Goal: Task Accomplishment & Management: Use online tool/utility

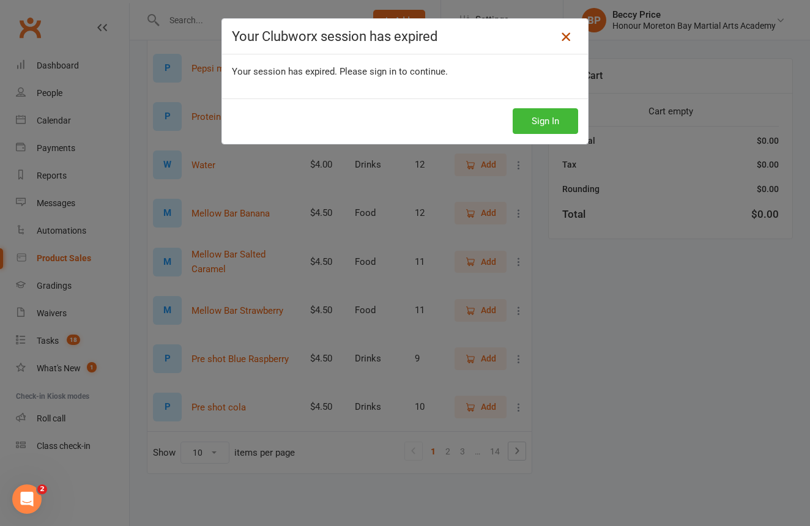
click at [569, 39] on icon at bounding box center [565, 36] width 15 height 15
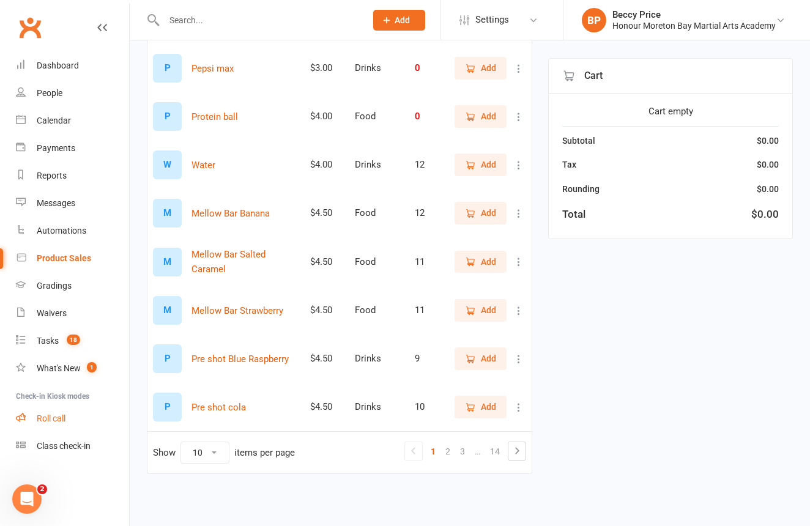
click at [77, 421] on link "Roll call" at bounding box center [72, 419] width 113 height 28
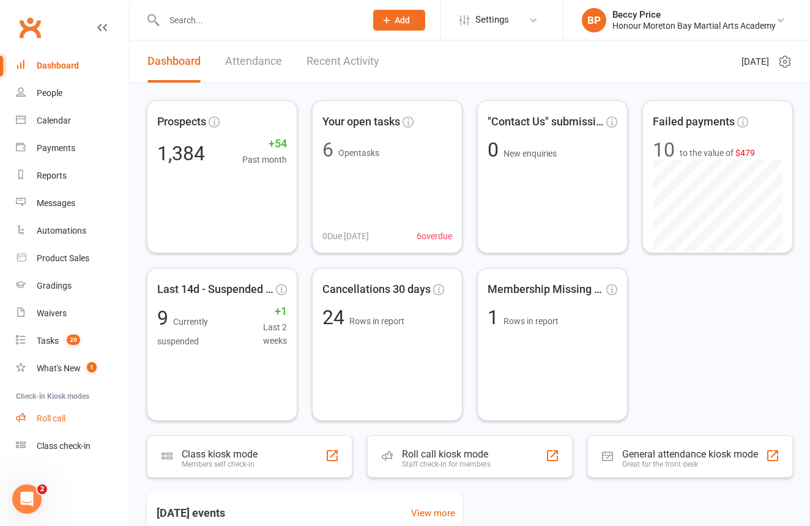
click at [36, 419] on link "Roll call" at bounding box center [72, 419] width 113 height 28
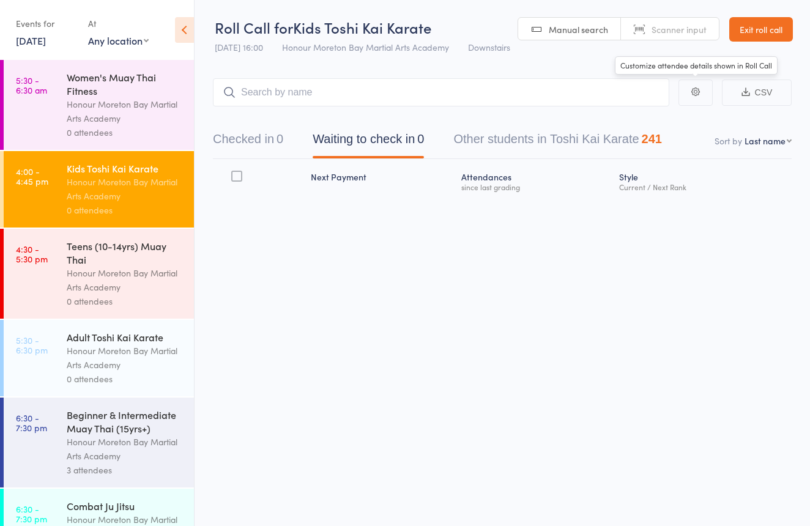
click at [679, 28] on span "Scanner input" at bounding box center [678, 29] width 55 height 12
click at [678, 25] on span "Scanner input" at bounding box center [678, 29] width 55 height 12
type input "0963"
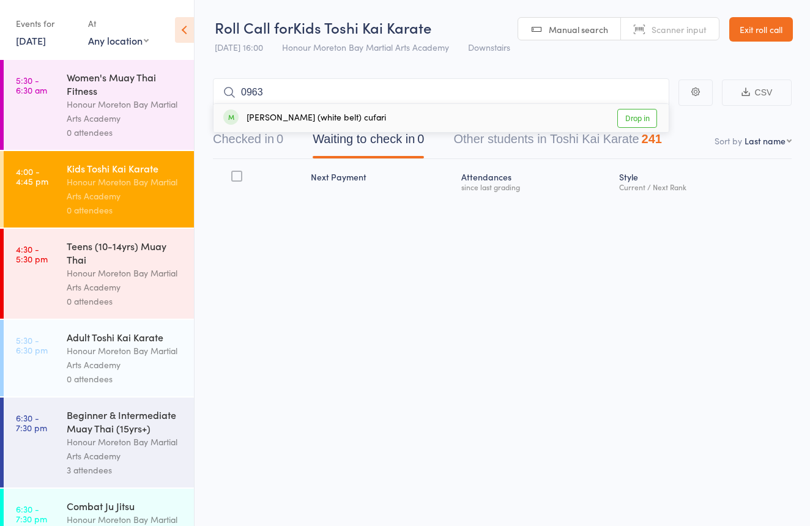
click at [651, 122] on link "Drop in" at bounding box center [637, 118] width 40 height 19
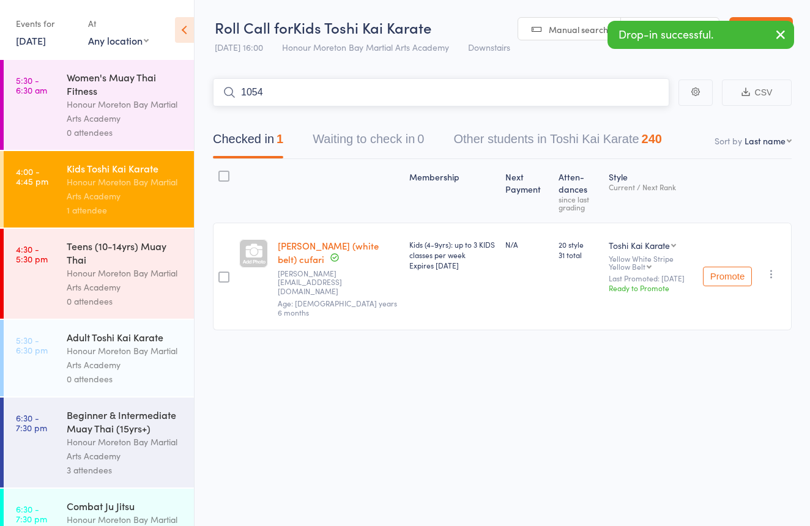
type input "1054"
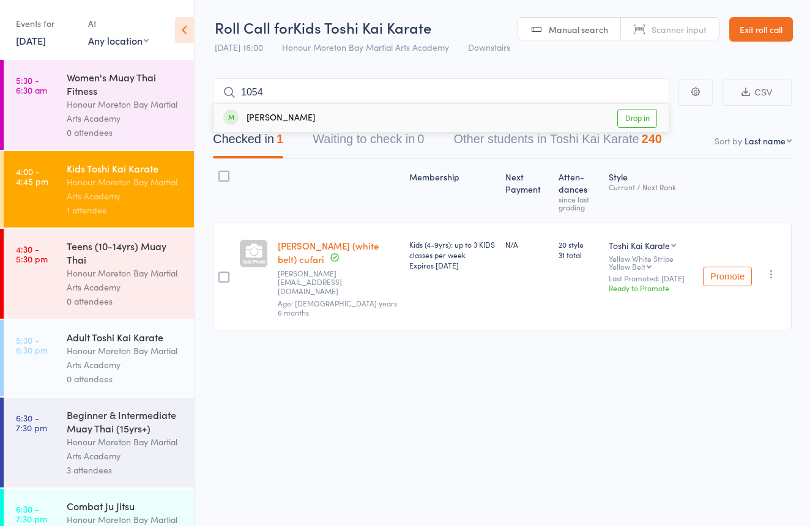
click at [647, 113] on link "Drop in" at bounding box center [637, 118] width 40 height 19
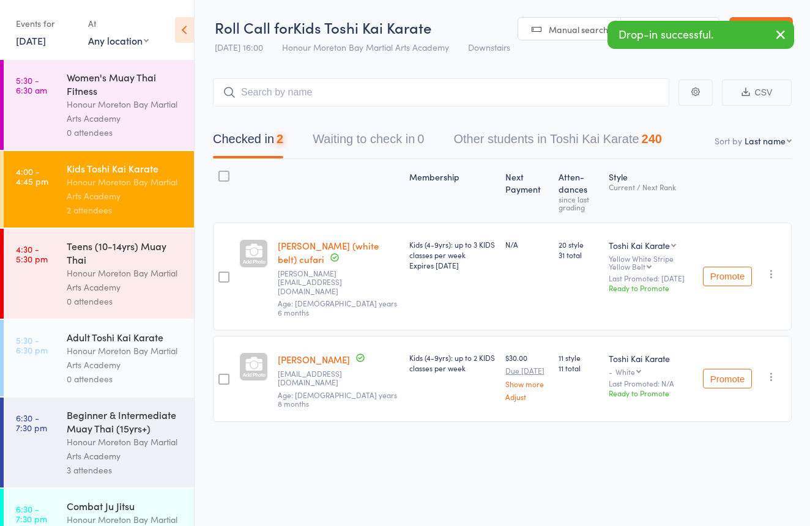
click at [674, 20] on link "Scanner input" at bounding box center [670, 29] width 98 height 23
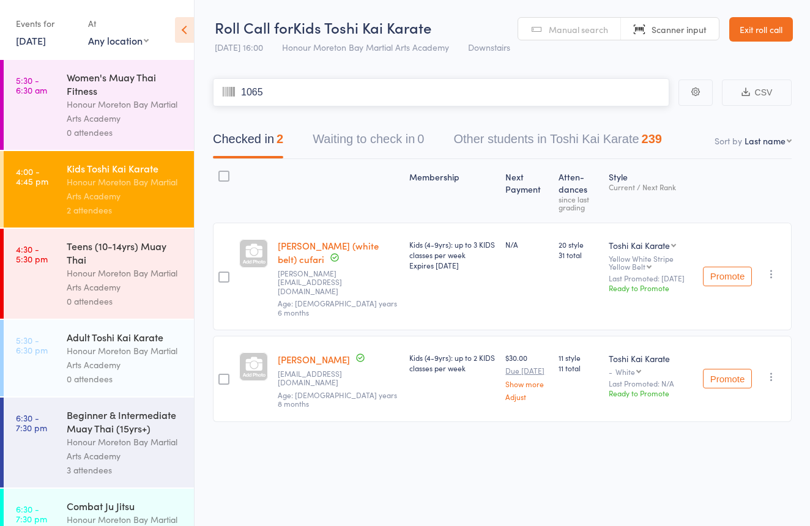
type input "1065"
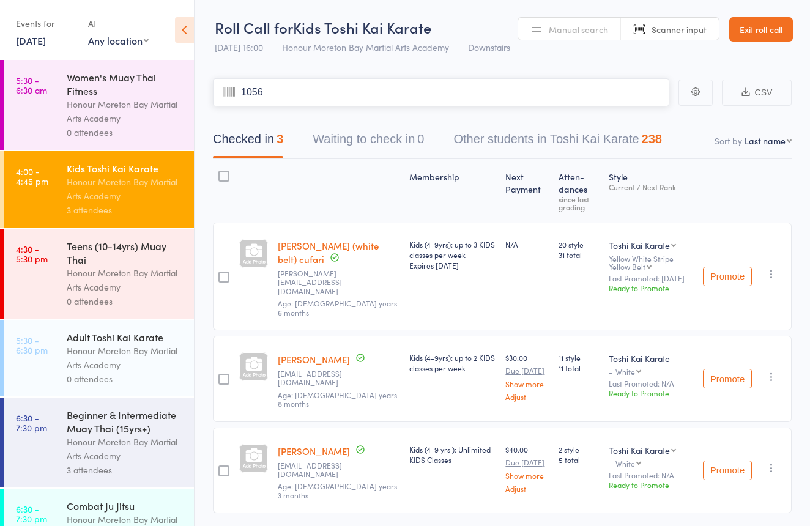
type input "1056"
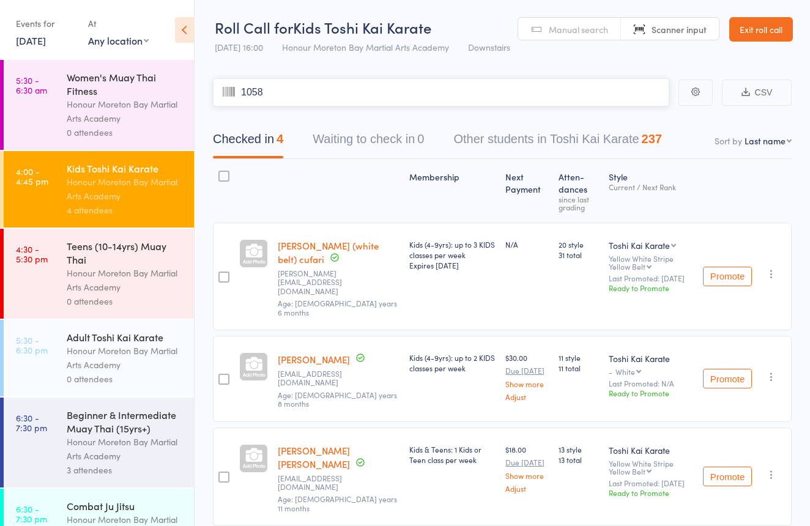
type input "1058"
click at [775, 30] on link "Exit roll call" at bounding box center [761, 29] width 64 height 24
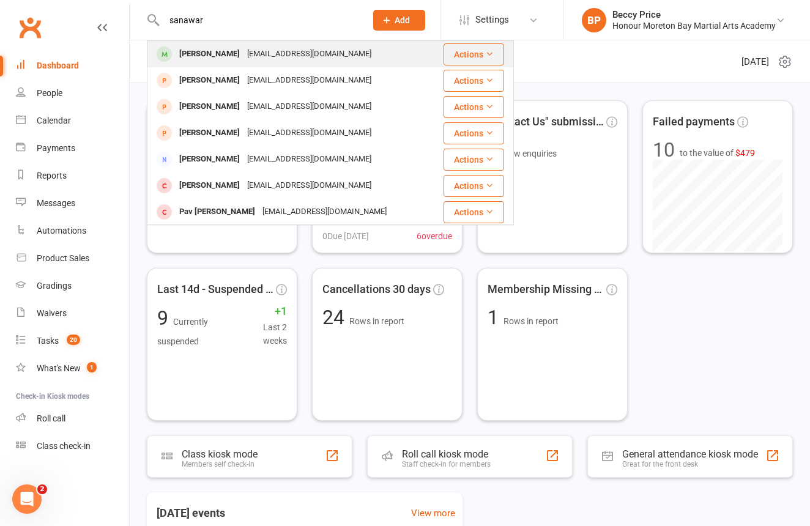
type input "sanawar"
click at [231, 48] on div "[PERSON_NAME]" at bounding box center [210, 54] width 68 height 18
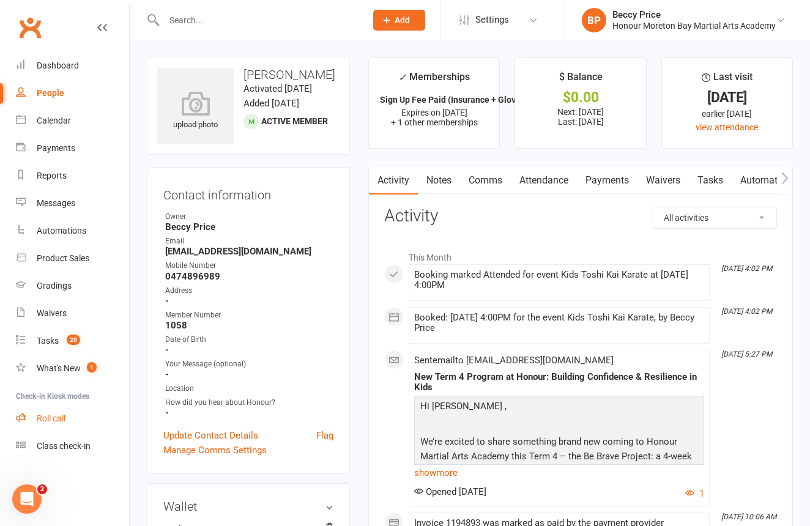
click at [60, 413] on link "Roll call" at bounding box center [72, 419] width 113 height 28
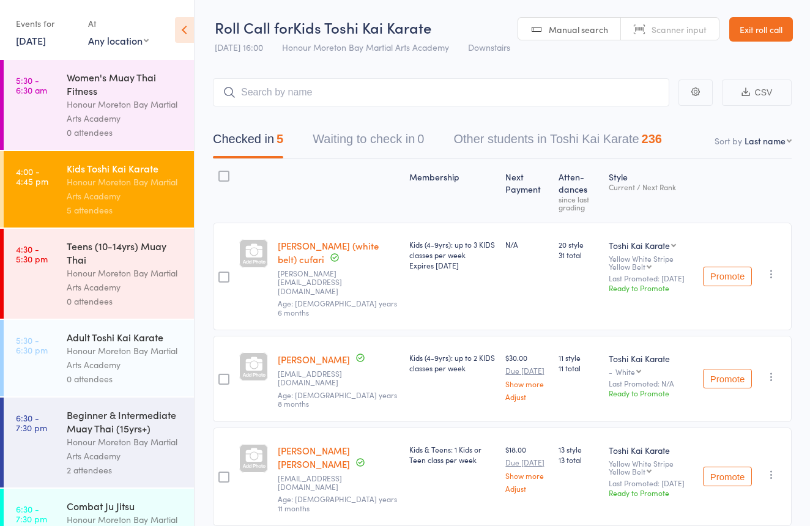
click at [149, 260] on div "Teens (10-14yrs) Muay Thai" at bounding box center [125, 252] width 117 height 27
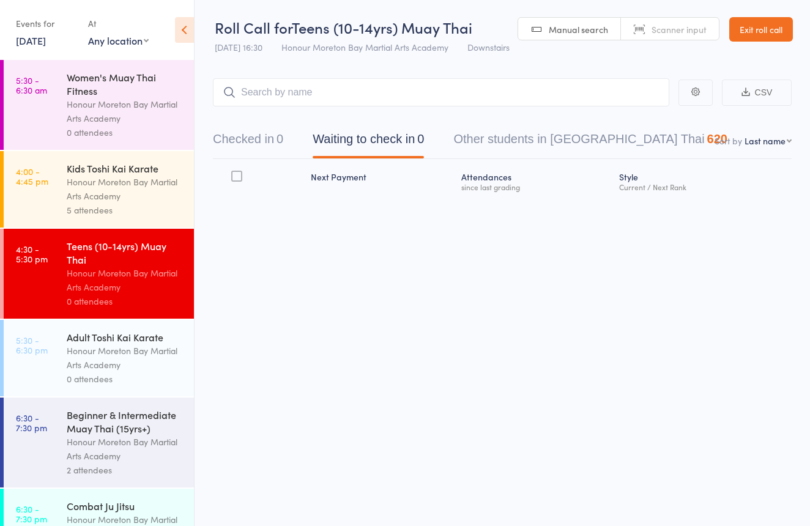
click at [671, 26] on span "Scanner input" at bounding box center [678, 29] width 55 height 12
type input "1057"
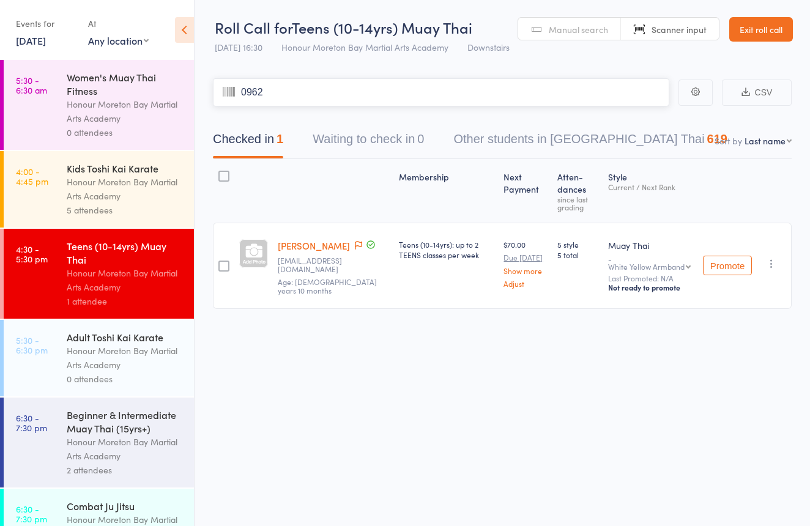
type input "0962"
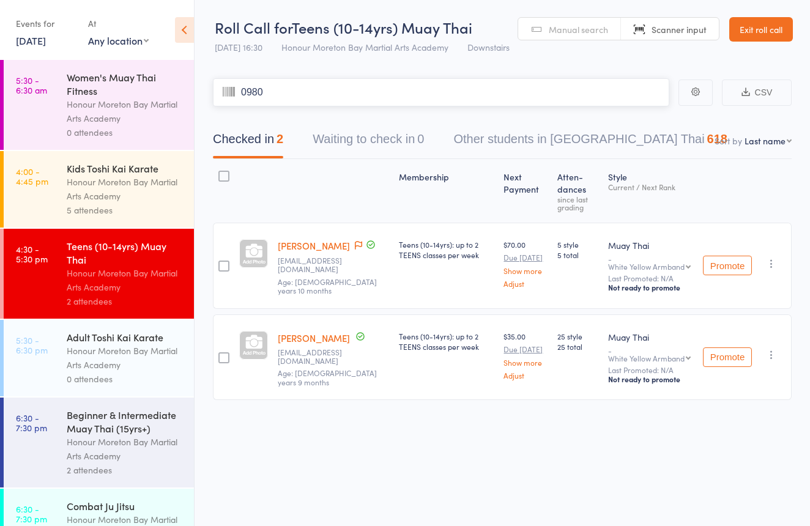
type input "0980"
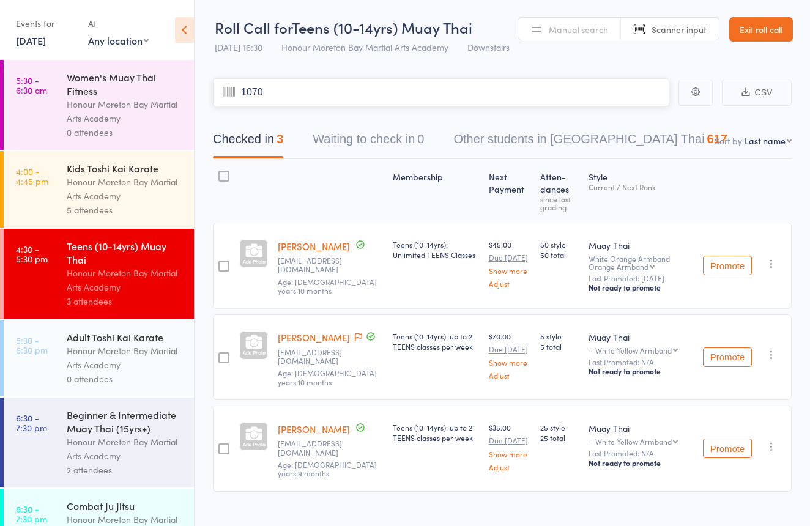
type input "1070"
type input "1061"
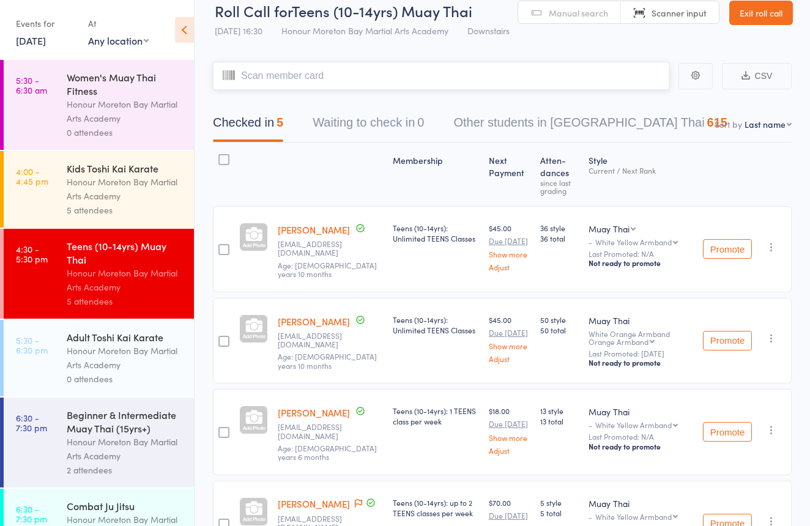
scroll to position [20, 0]
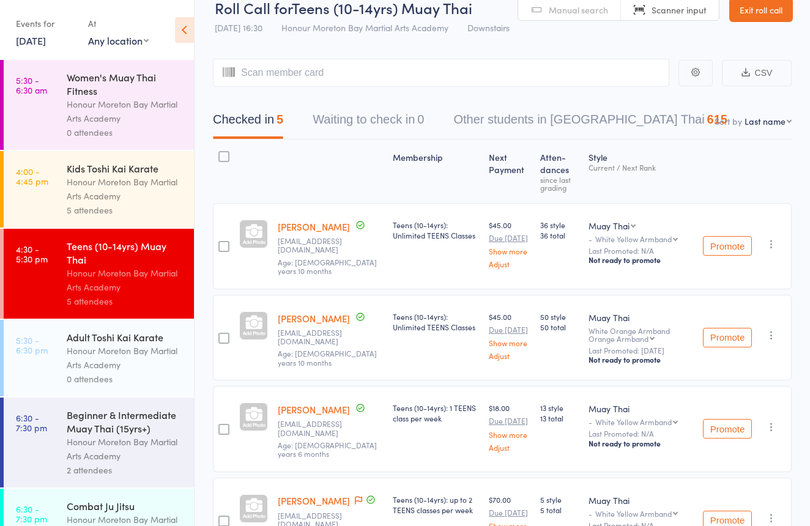
click at [569, 11] on span "Manual search" at bounding box center [578, 10] width 59 height 12
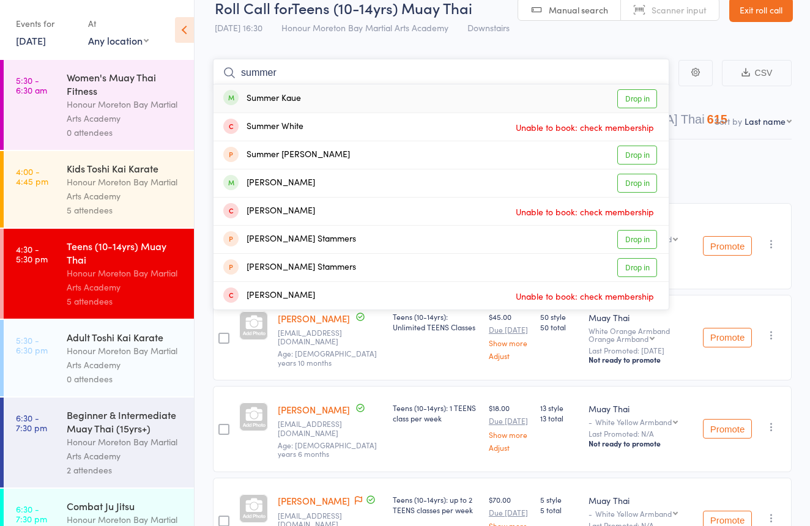
type input "summer"
click at [324, 98] on div "Summer Kaue Drop in" at bounding box center [440, 98] width 455 height 28
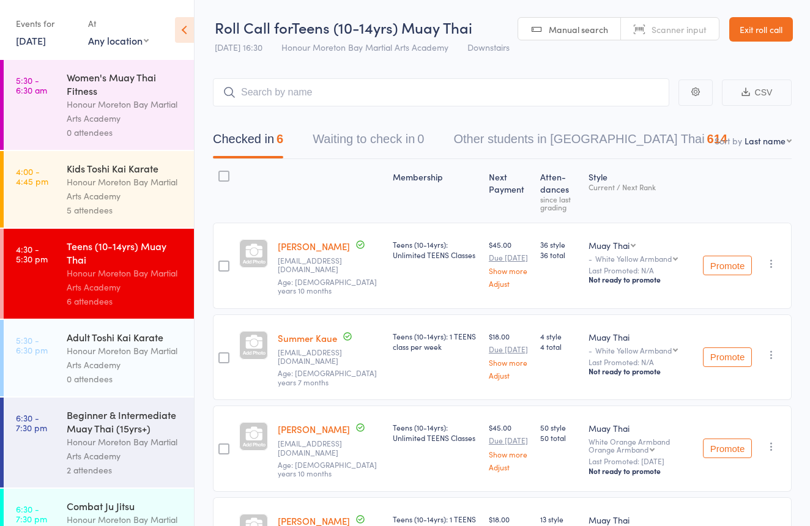
scroll to position [0, 0]
click at [85, 338] on div "Adult Toshi Kai Karate" at bounding box center [125, 336] width 117 height 13
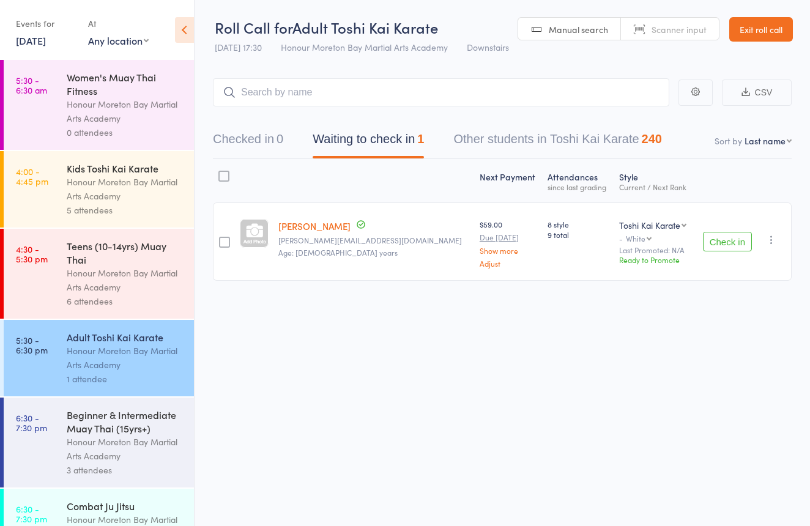
click at [646, 26] on link "Scanner input" at bounding box center [670, 29] width 98 height 23
type input "99999"
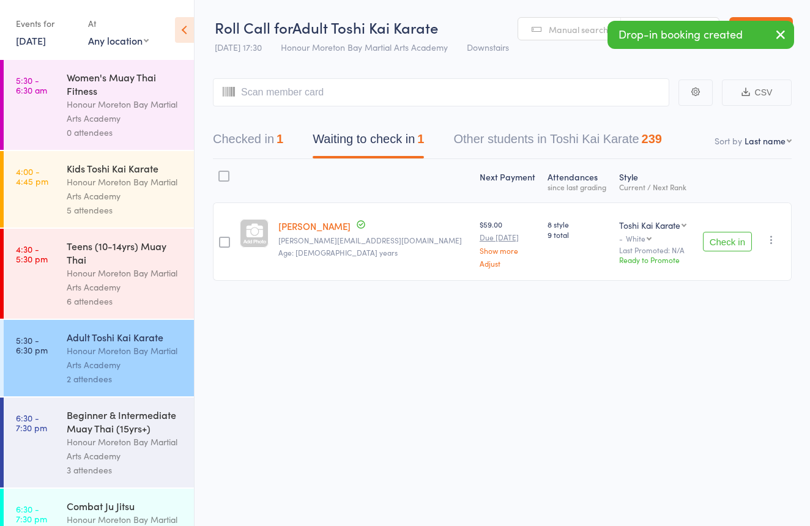
click at [536, 27] on link "Manual search" at bounding box center [569, 29] width 103 height 23
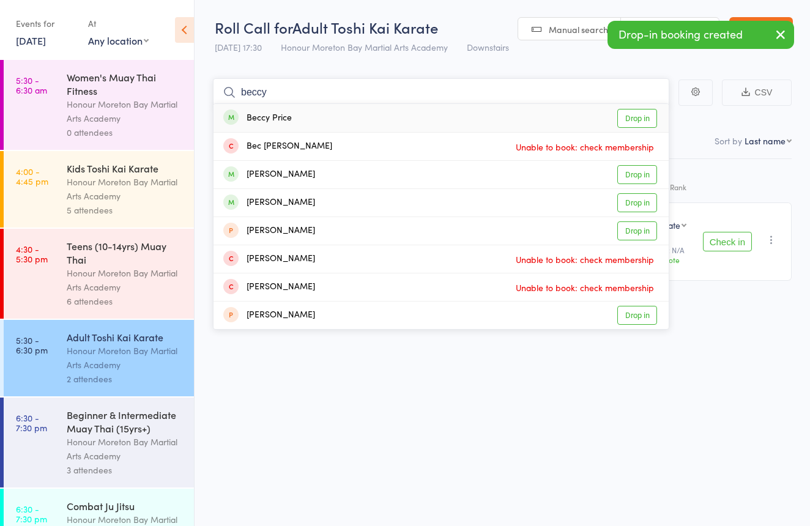
type input "beccy"
click at [299, 114] on div "Beccy Price Drop in" at bounding box center [440, 118] width 455 height 28
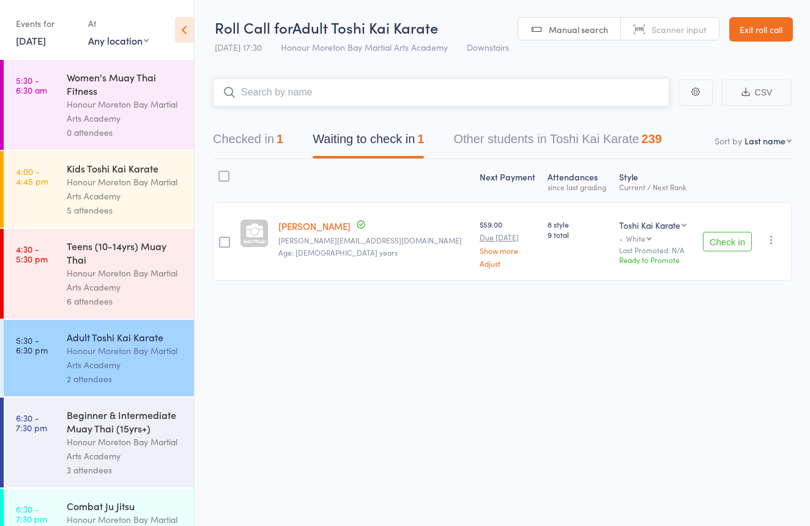
drag, startPoint x: 274, startPoint y: 150, endPoint x: 290, endPoint y: 130, distance: 25.7
click at [276, 149] on button "Checked in 1" at bounding box center [248, 142] width 70 height 32
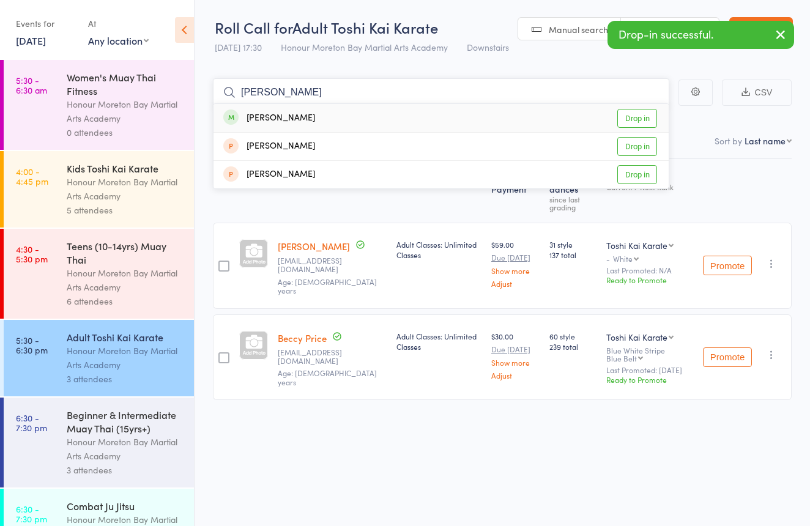
type input "Heidi"
drag, startPoint x: 311, startPoint y: 88, endPoint x: 370, endPoint y: 116, distance: 64.8
click at [364, 119] on div "Heidi Munro Drop in" at bounding box center [440, 118] width 455 height 28
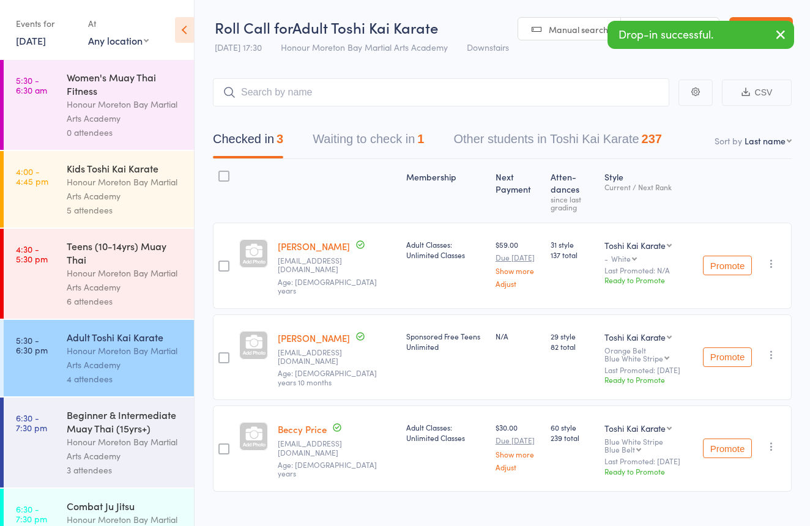
click at [642, 18] on link "Scanner input" at bounding box center [670, 29] width 98 height 23
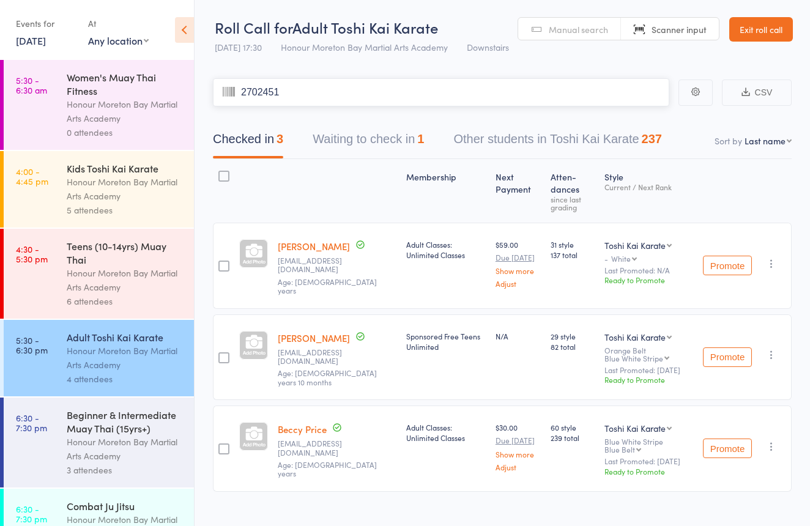
type input "2702451"
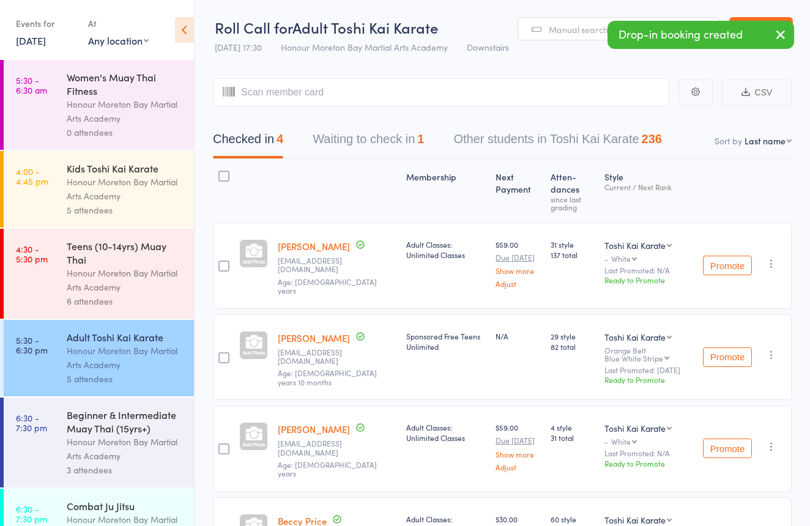
click at [564, 23] on span "Manual search" at bounding box center [578, 29] width 59 height 12
click at [639, 23] on div "Drop-in booking created" at bounding box center [700, 35] width 187 height 28
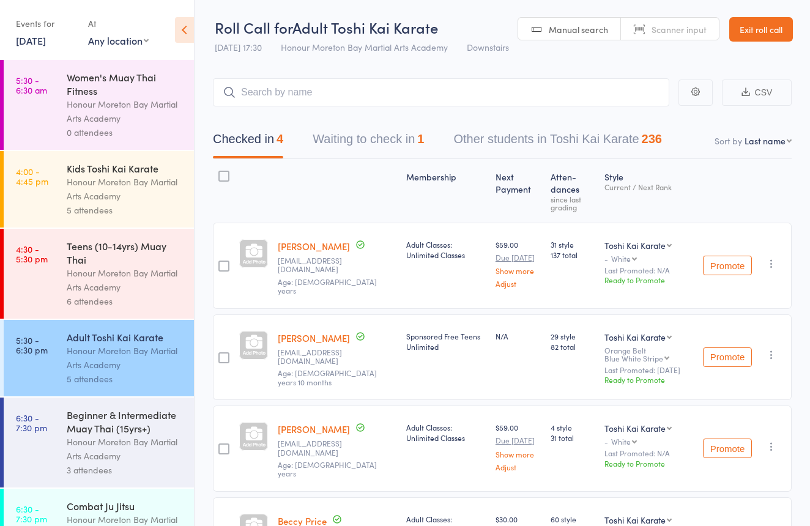
click at [398, 141] on button "Waiting to check in 1" at bounding box center [368, 142] width 111 height 32
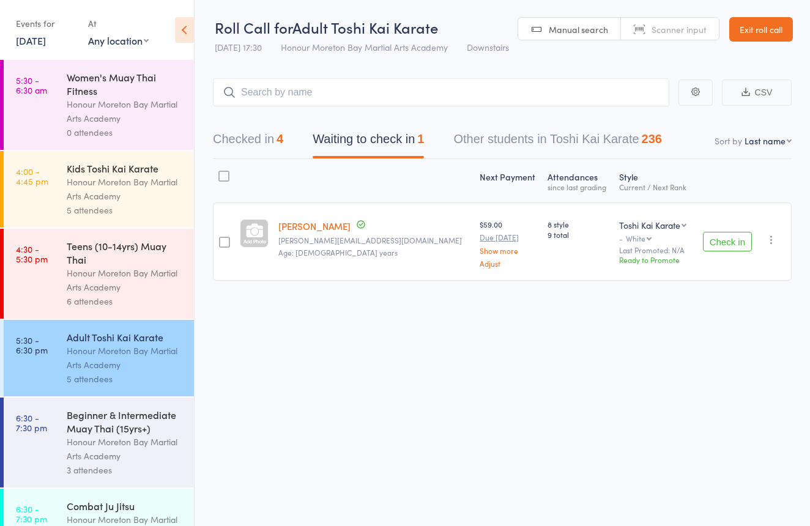
click at [264, 144] on button "Checked in 4" at bounding box center [248, 142] width 70 height 32
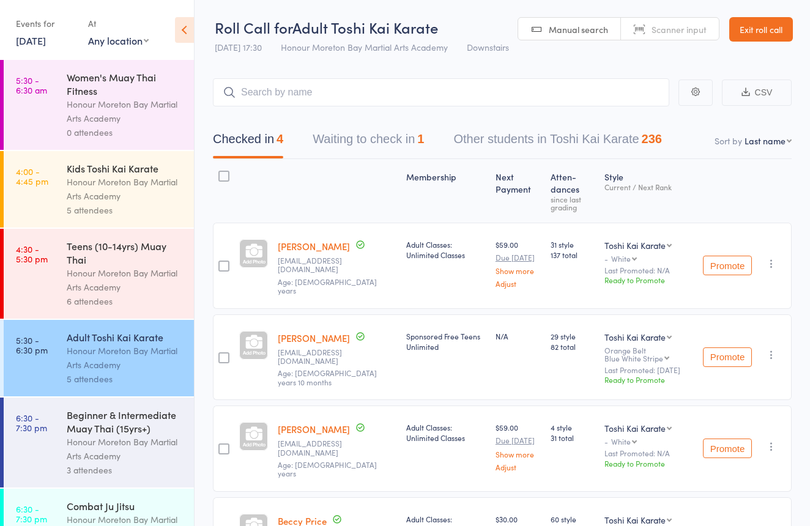
click at [670, 36] on link "Scanner input" at bounding box center [670, 29] width 98 height 23
type input "2413100"
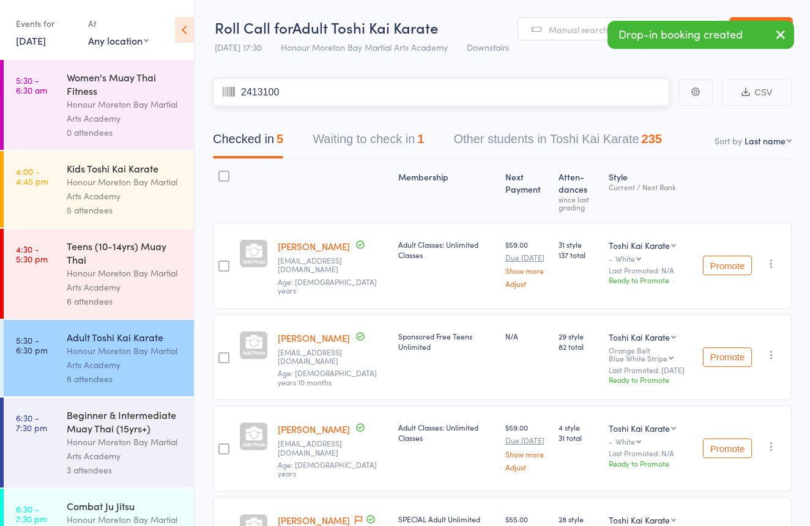
type input "2413100"
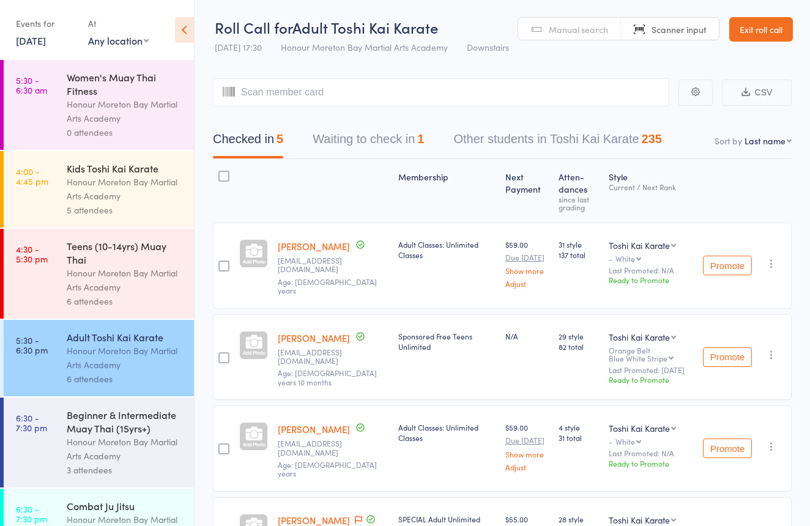
drag, startPoint x: 585, startPoint y: 23, endPoint x: 577, endPoint y: 26, distance: 8.8
click at [585, 23] on link "Manual search" at bounding box center [569, 29] width 103 height 23
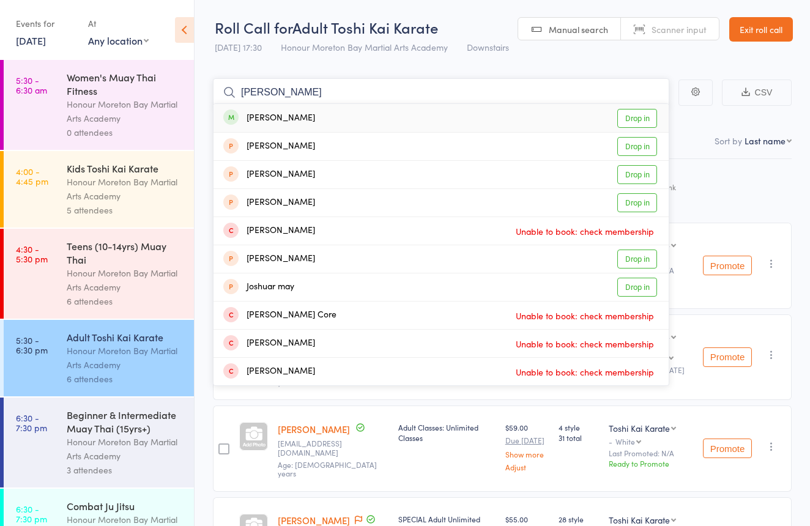
type input "josh fl"
click at [385, 113] on div "Josh Flaherty Drop in" at bounding box center [440, 118] width 455 height 28
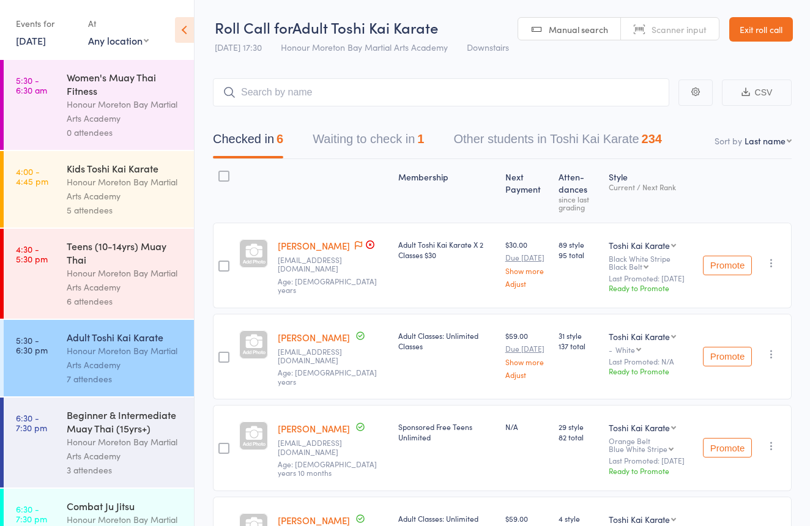
click at [291, 246] on link "[PERSON_NAME]" at bounding box center [314, 245] width 72 height 13
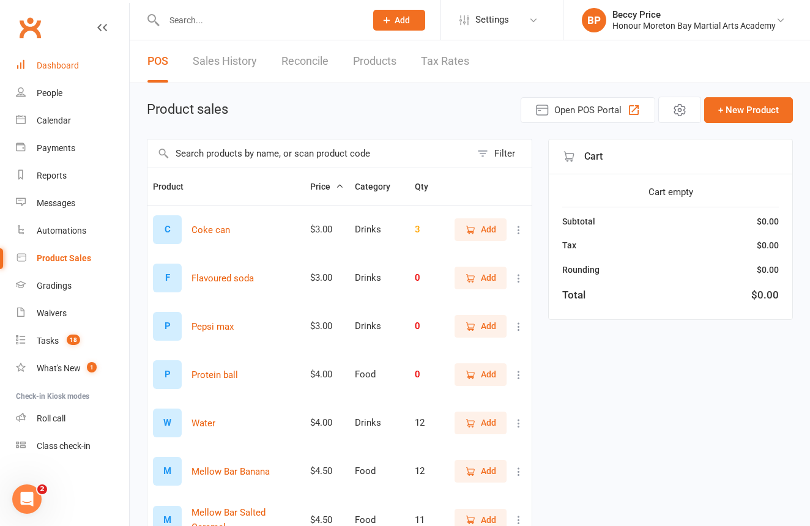
click at [79, 72] on link "Dashboard" at bounding box center [72, 66] width 113 height 28
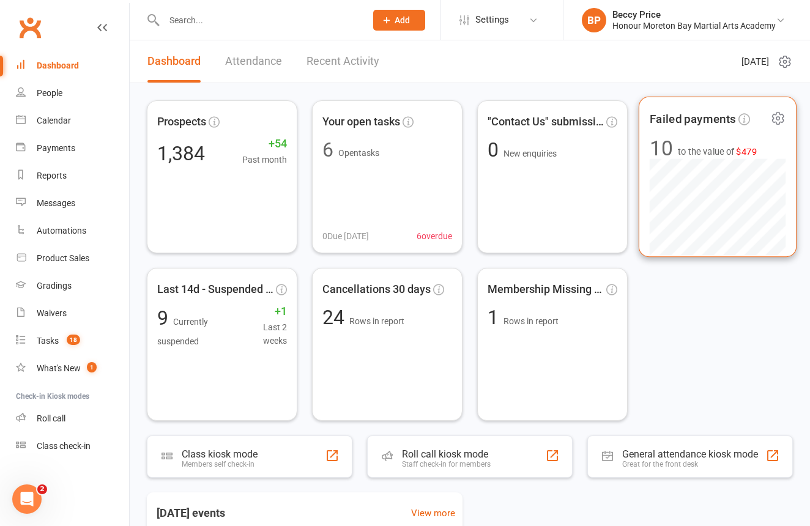
click at [697, 149] on span "to the value of $479" at bounding box center [717, 151] width 79 height 15
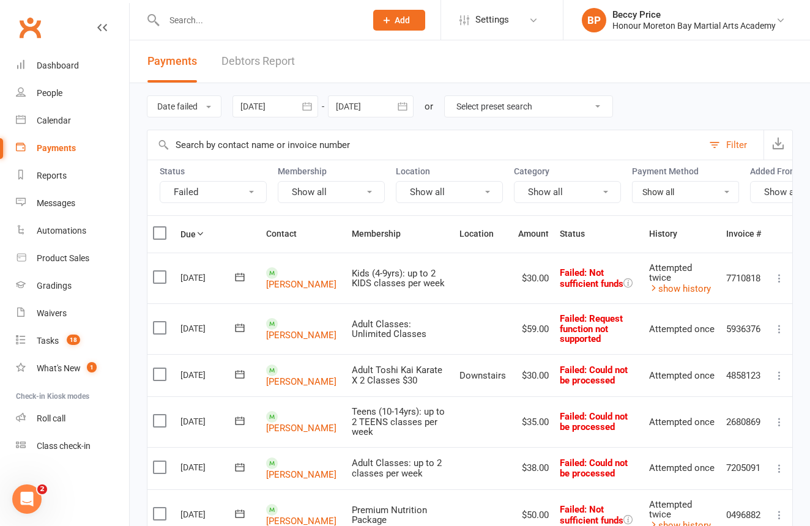
click at [280, 24] on input "text" at bounding box center [258, 20] width 197 height 17
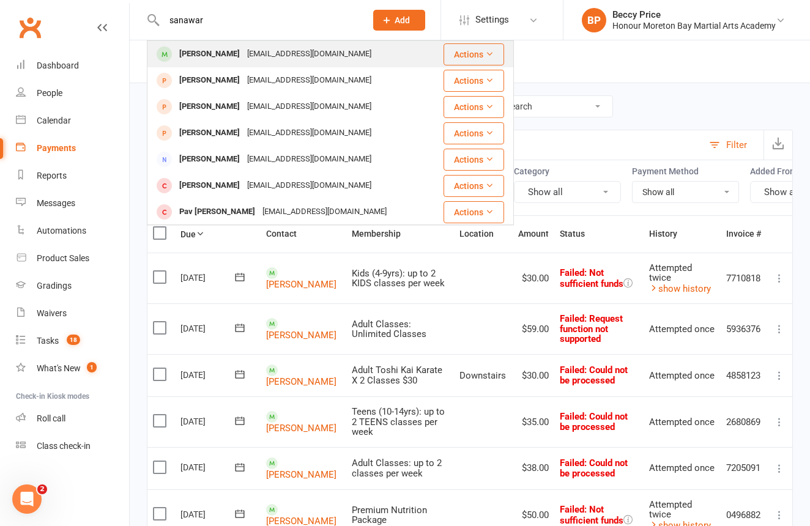
type input "sanawar"
click at [275, 54] on div "[EMAIL_ADDRESS][DOMAIN_NAME]" at bounding box center [308, 54] width 131 height 18
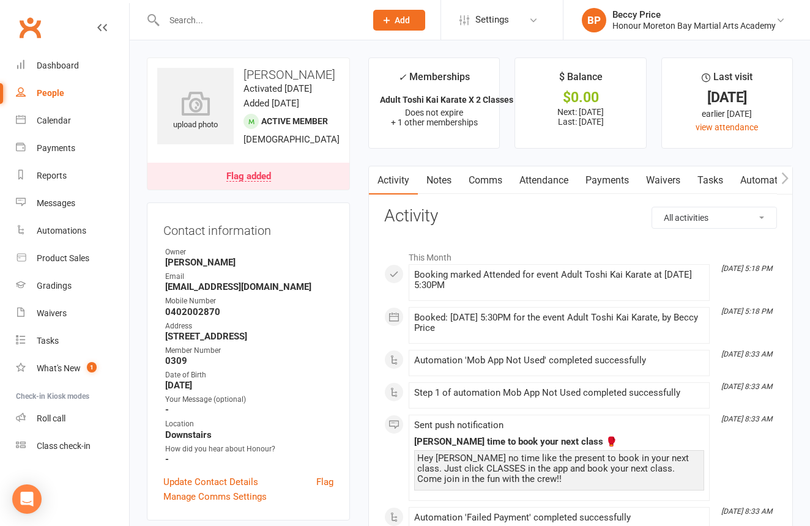
click at [453, 186] on link "Notes" at bounding box center [439, 180] width 42 height 28
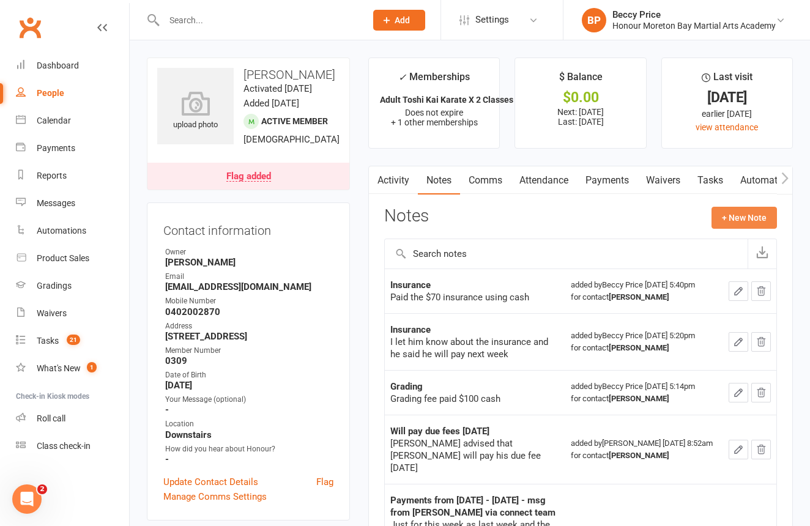
click at [765, 212] on button "+ New Note" at bounding box center [743, 218] width 65 height 22
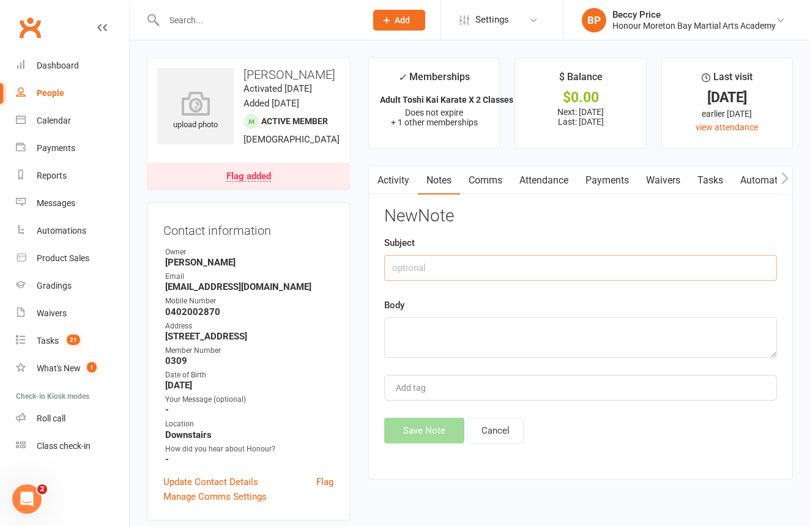
click at [494, 262] on input "text" at bounding box center [580, 268] width 393 height 26
type input "payment"
click at [468, 322] on textarea at bounding box center [580, 336] width 393 height 40
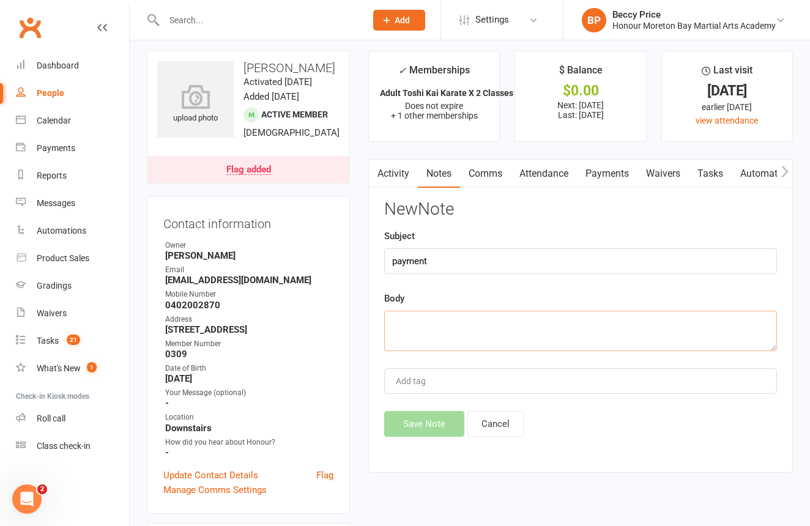
scroll to position [7, 0]
type textarea "paying next week"
click at [444, 421] on button "Save Note" at bounding box center [424, 424] width 80 height 26
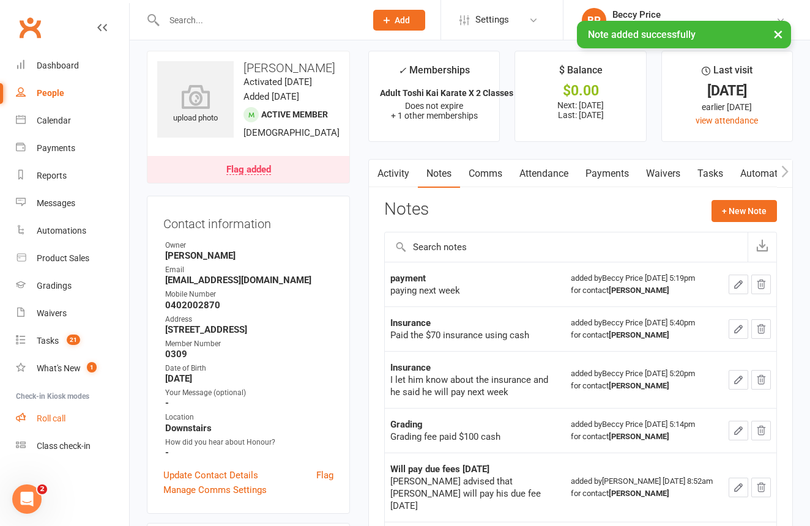
click at [59, 422] on div "Roll call" at bounding box center [51, 418] width 29 height 10
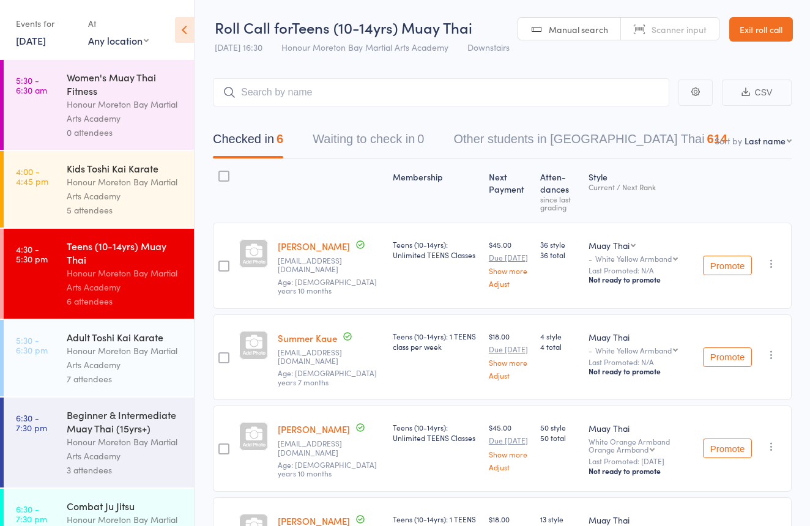
click at [131, 368] on div "Honour Moreton Bay Martial Arts Academy" at bounding box center [125, 358] width 117 height 28
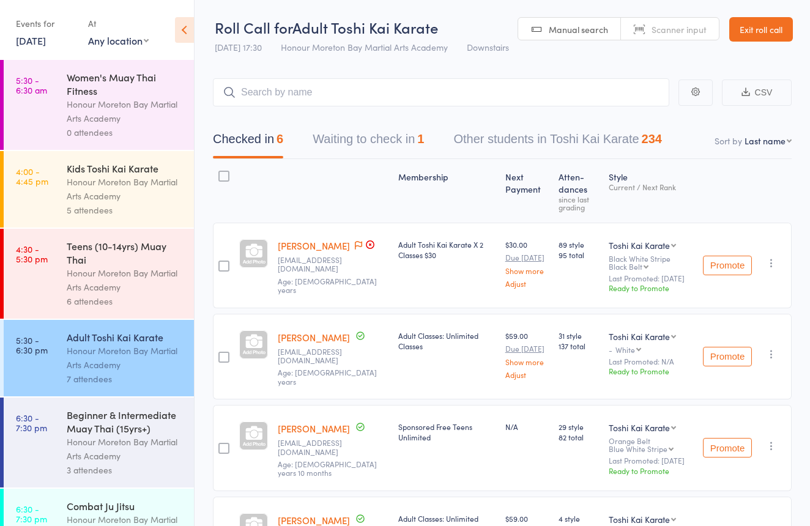
click at [688, 40] on header "Roll Call for Adult Toshi Kai Karate [DATE] 17:30 Honour Moreton Bay Martial Ar…" at bounding box center [501, 30] width 615 height 60
click at [692, 25] on span "Scanner input" at bounding box center [678, 29] width 55 height 12
type input "2437000"
type input "0303"
type input "0156"
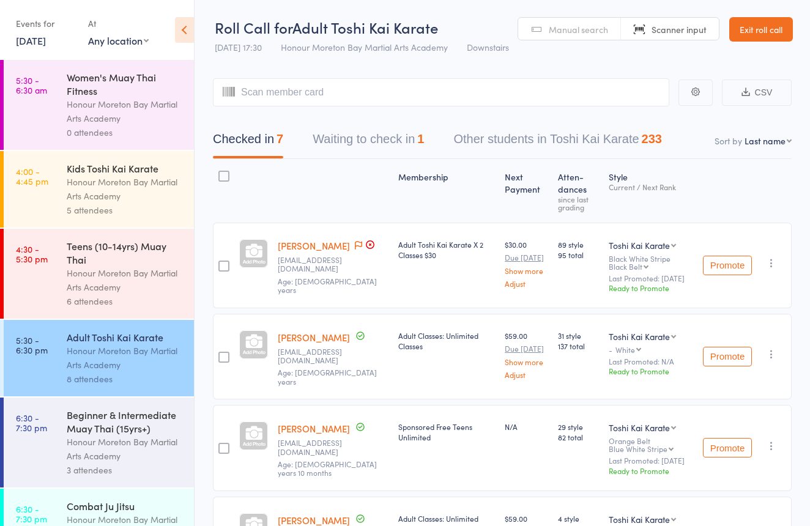
click at [158, 403] on div "Beginner & Intermediate Muay Thai (15yrs+) Honour Moreton Bay Martial Arts Acad…" at bounding box center [130, 443] width 127 height 90
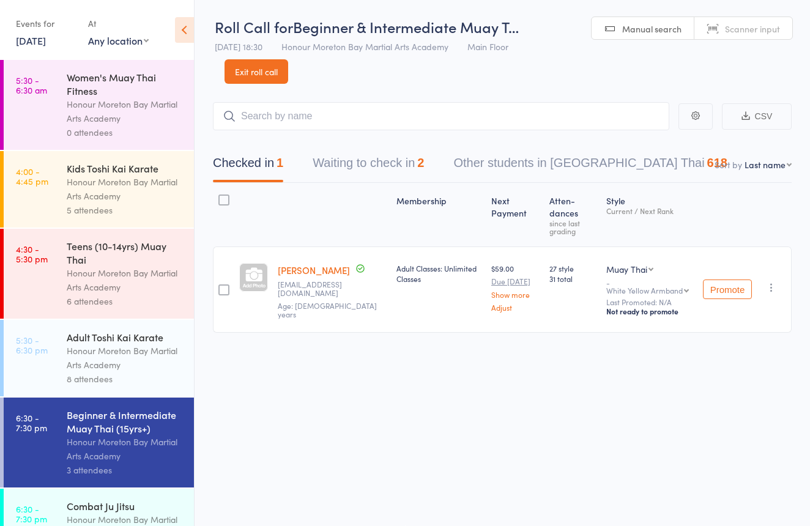
scroll to position [4, 0]
click at [150, 358] on div "Honour Moreton Bay Martial Arts Academy" at bounding box center [125, 358] width 117 height 28
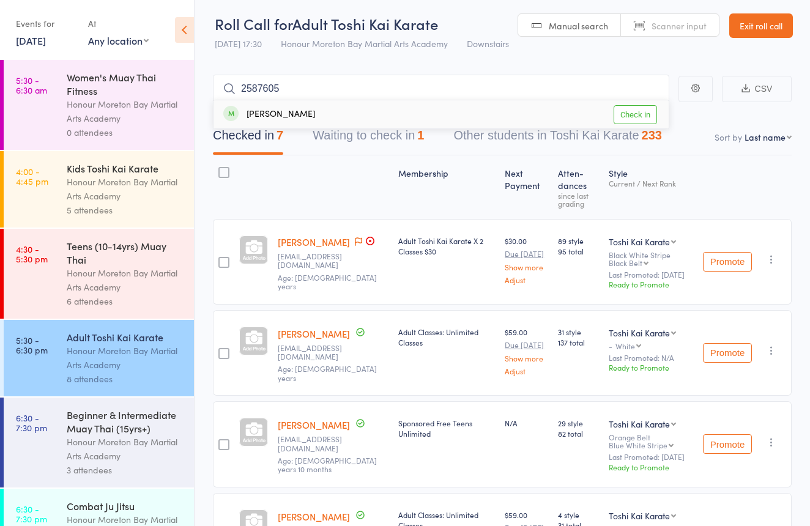
type input "2587605"
click at [432, 119] on div "Naomi Campbell Check in" at bounding box center [440, 114] width 455 height 28
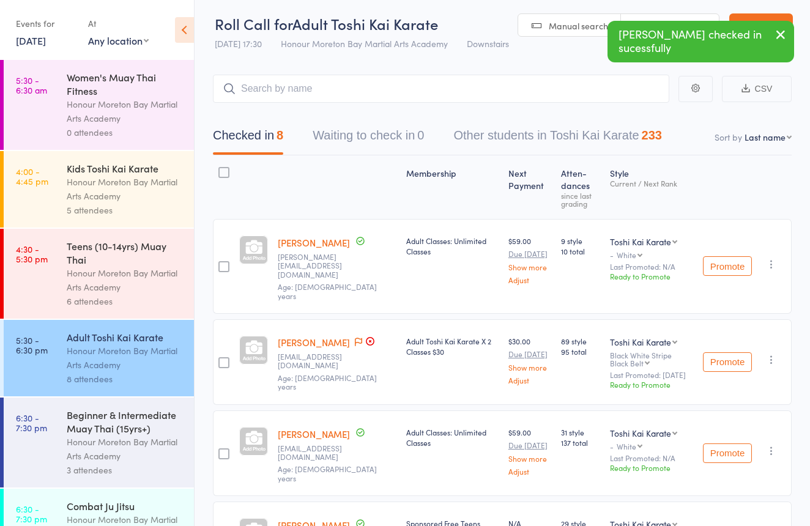
click at [645, 20] on link "Scanner input" at bounding box center [670, 25] width 98 height 23
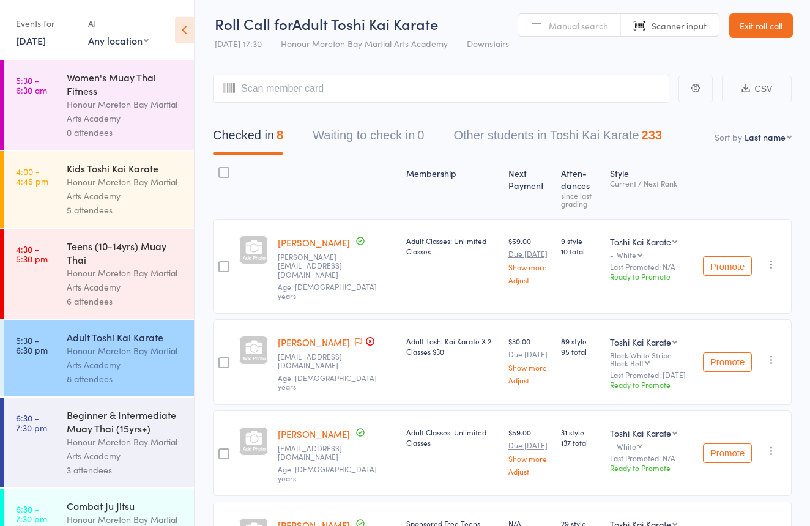
click at [757, 28] on link "Exit roll call" at bounding box center [761, 25] width 64 height 24
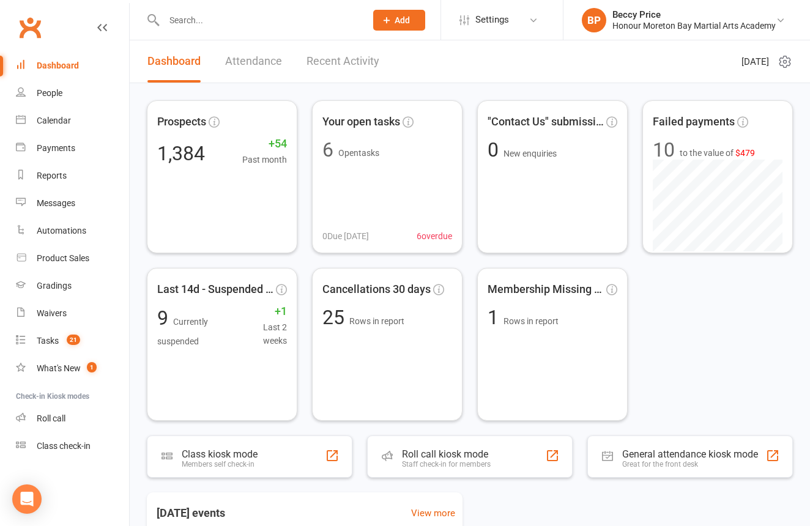
click at [320, 20] on input "text" at bounding box center [258, 20] width 197 height 17
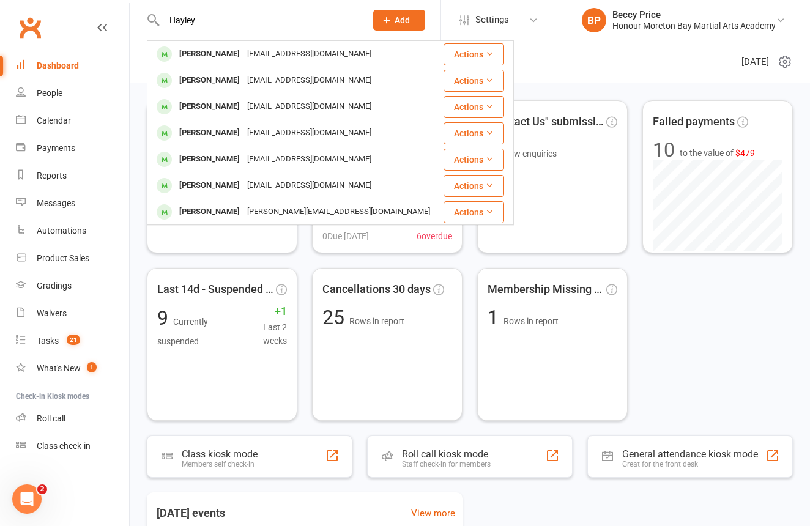
type input "Hayley"
drag, startPoint x: 320, startPoint y: 20, endPoint x: 220, endPoint y: 83, distance: 118.4
click at [220, 83] on div "[PERSON_NAME]" at bounding box center [210, 81] width 68 height 18
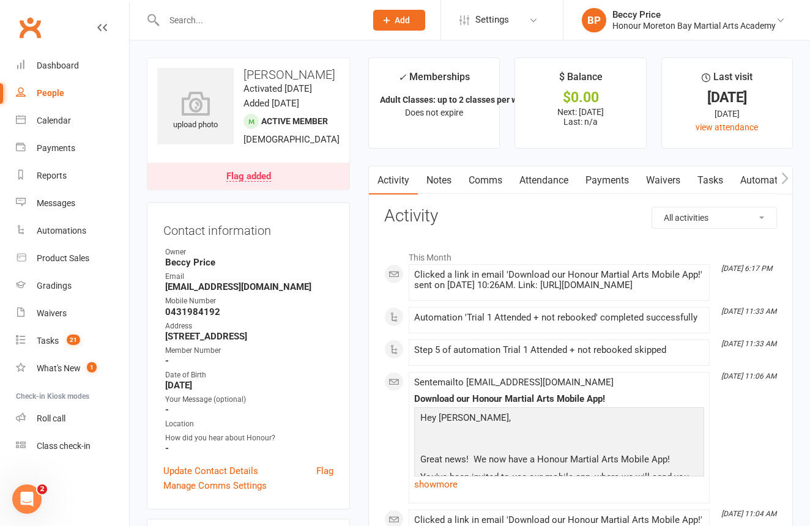
click at [264, 12] on input "text" at bounding box center [258, 20] width 197 height 17
click at [778, 174] on button "button" at bounding box center [784, 180] width 15 height 28
click at [784, 176] on icon "button" at bounding box center [784, 178] width 7 height 13
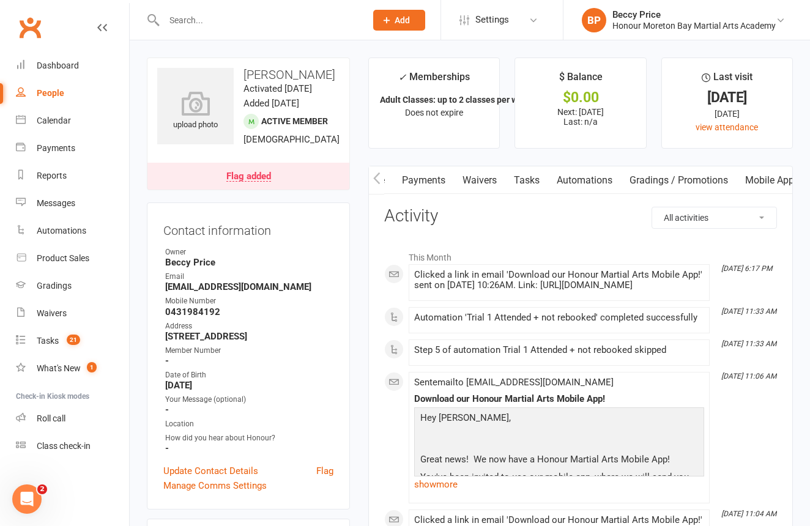
scroll to position [0, 353]
click at [627, 183] on link "Mobile App" at bounding box center [605, 180] width 66 height 28
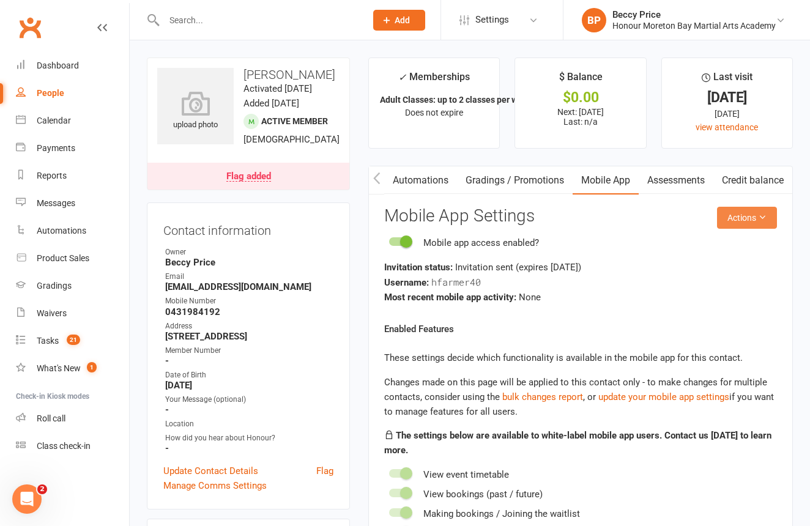
click at [748, 224] on button "Actions" at bounding box center [747, 218] width 60 height 22
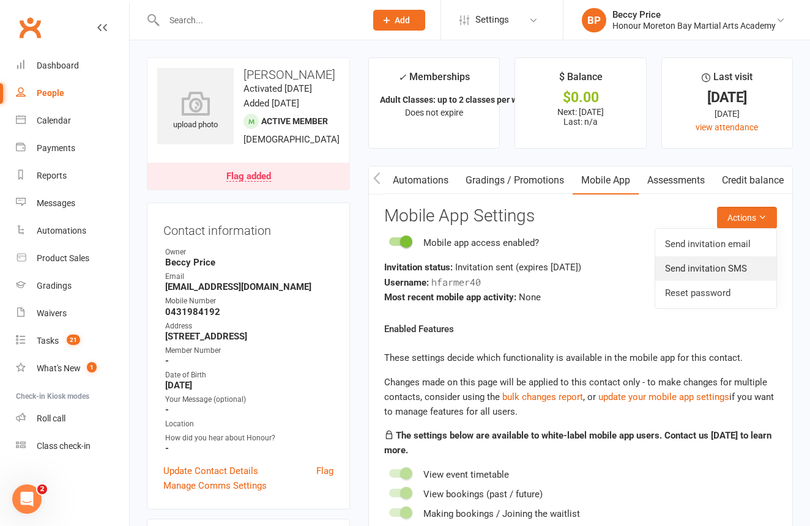
click at [742, 268] on link "Send invitation SMS" at bounding box center [715, 268] width 121 height 24
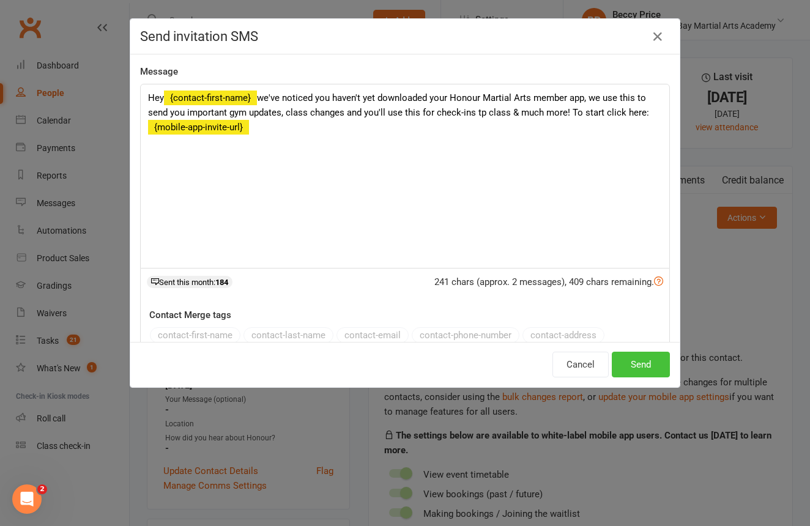
click at [648, 368] on button "Send" at bounding box center [641, 365] width 58 height 26
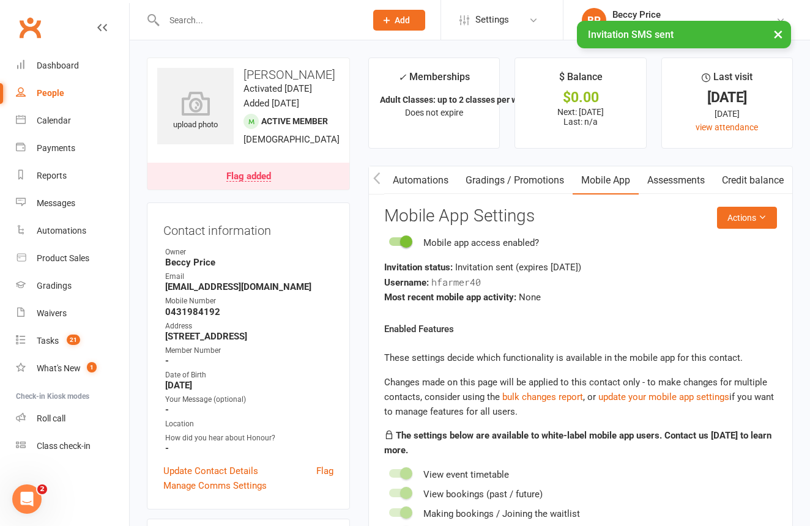
click at [261, 21] on div "× Invitation SMS sent" at bounding box center [397, 21] width 794 height 0
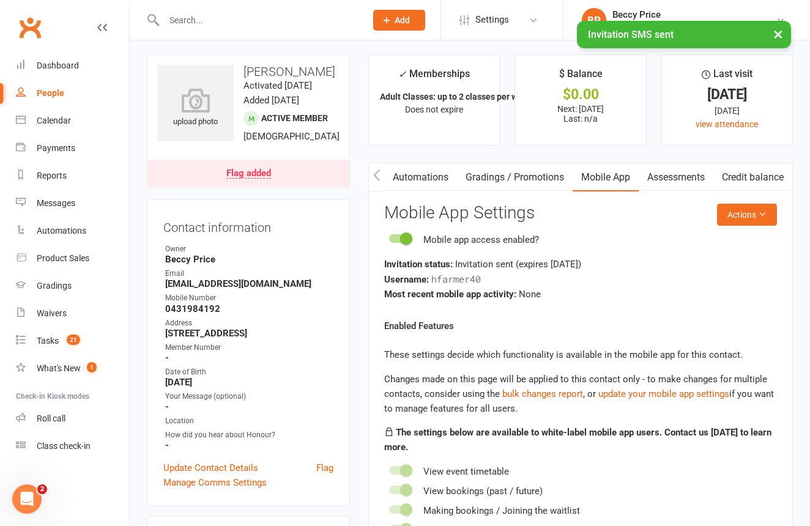
scroll to position [4, 0]
click at [261, 21] on div "× Invitation SMS sent" at bounding box center [397, 21] width 794 height 0
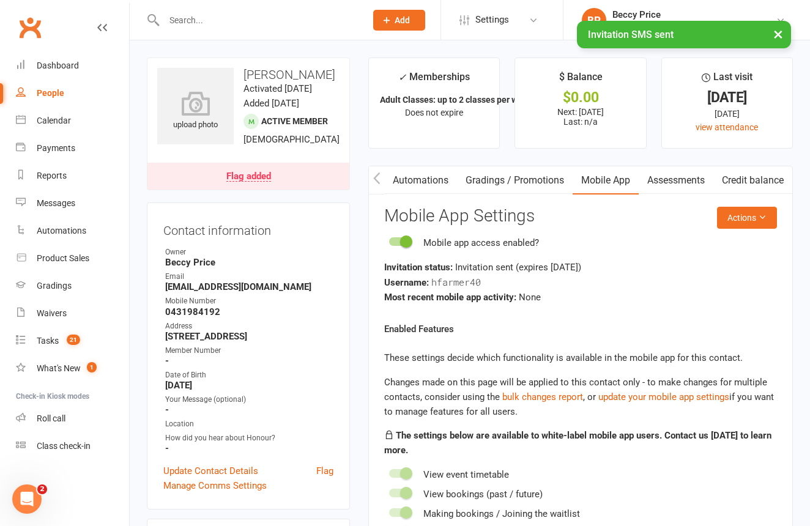
click at [261, 15] on input "text" at bounding box center [258, 20] width 197 height 17
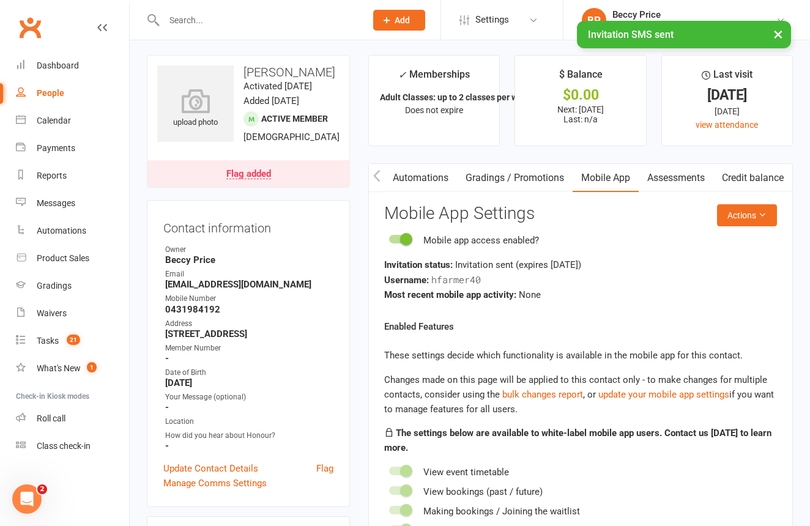
scroll to position [2, 0]
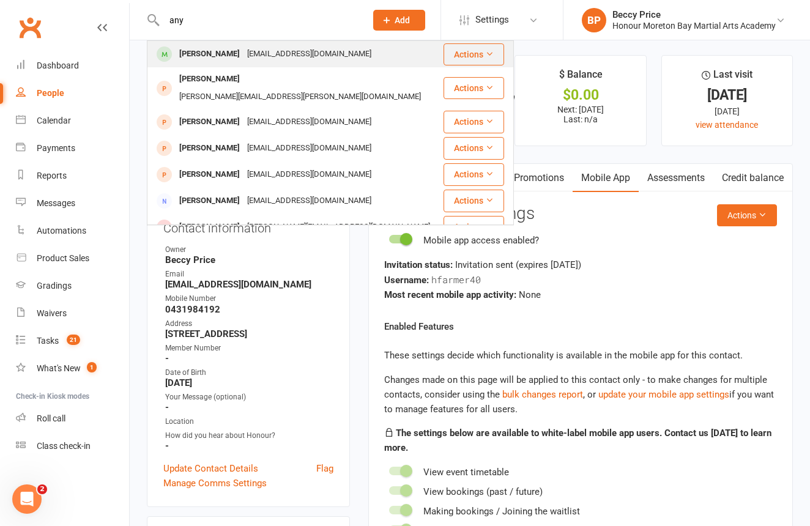
type input "any"
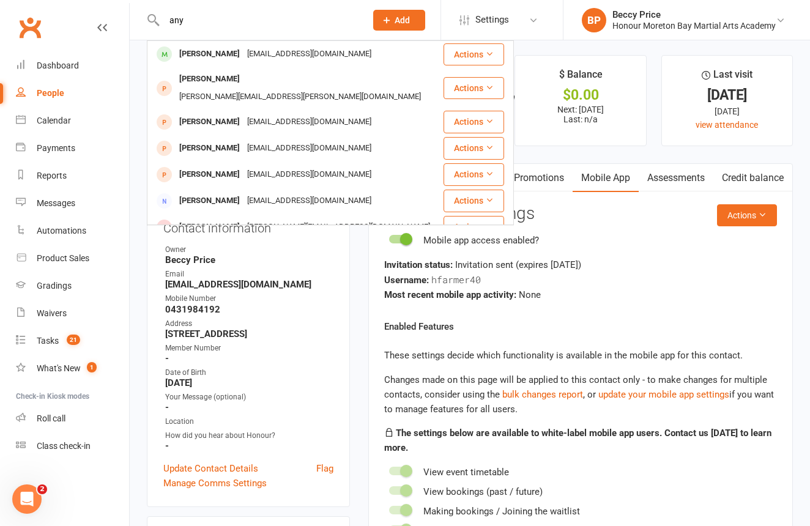
click at [223, 50] on div "[PERSON_NAME]" at bounding box center [210, 54] width 68 height 18
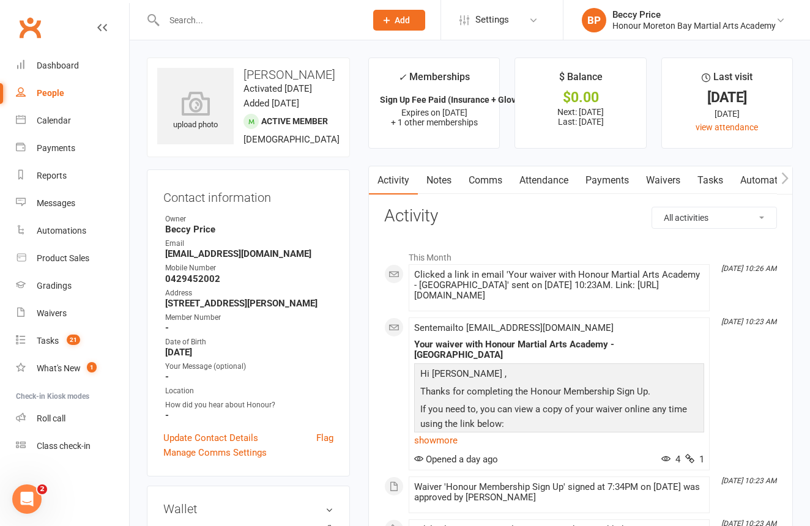
click at [790, 175] on button "button" at bounding box center [784, 180] width 15 height 28
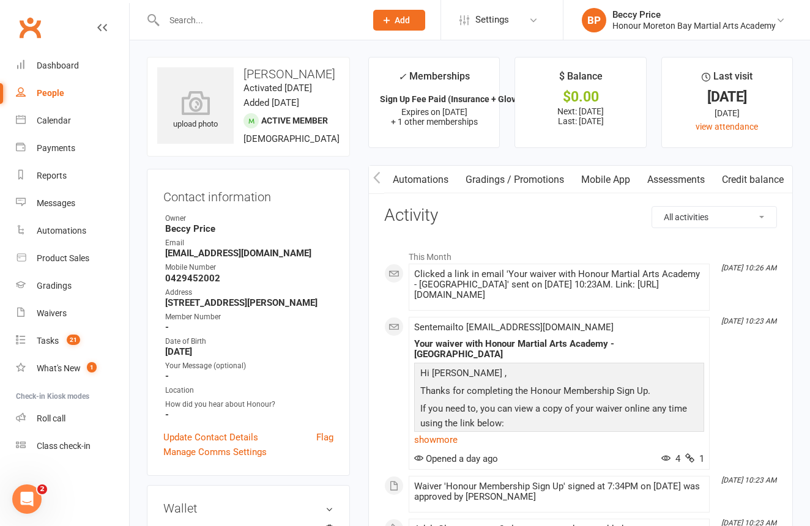
click at [616, 176] on link "Mobile App" at bounding box center [605, 180] width 66 height 28
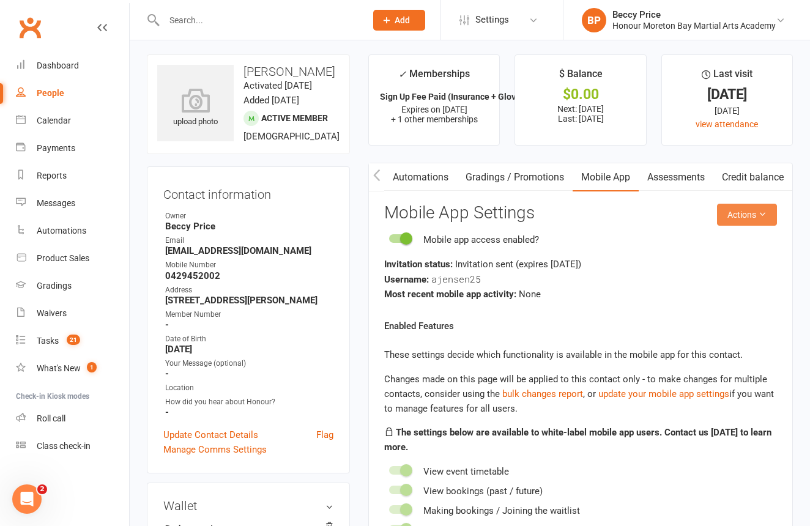
click at [736, 212] on button "Actions" at bounding box center [747, 215] width 60 height 22
click at [728, 253] on link "Send invitation SMS" at bounding box center [715, 265] width 121 height 24
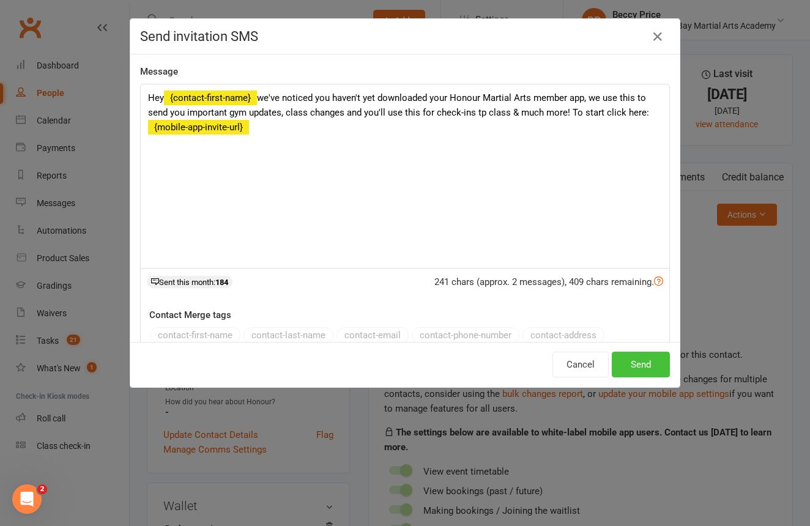
click at [642, 358] on button "Send" at bounding box center [641, 365] width 58 height 26
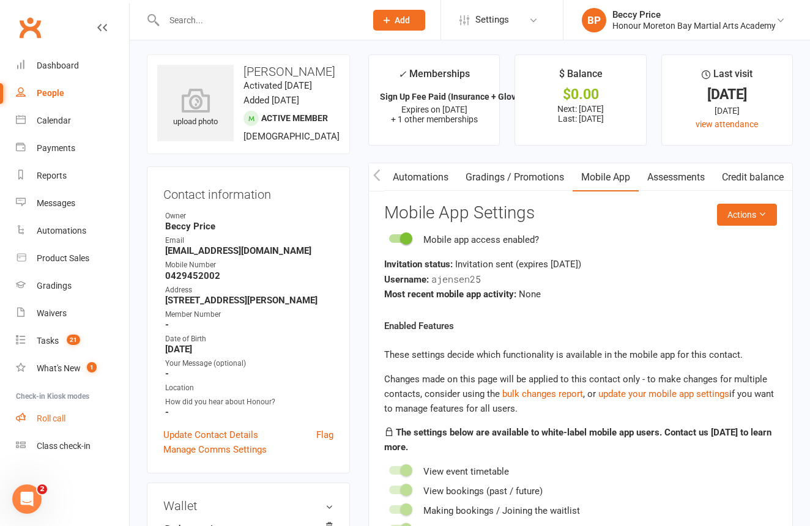
click at [64, 420] on div "Roll call" at bounding box center [51, 418] width 29 height 10
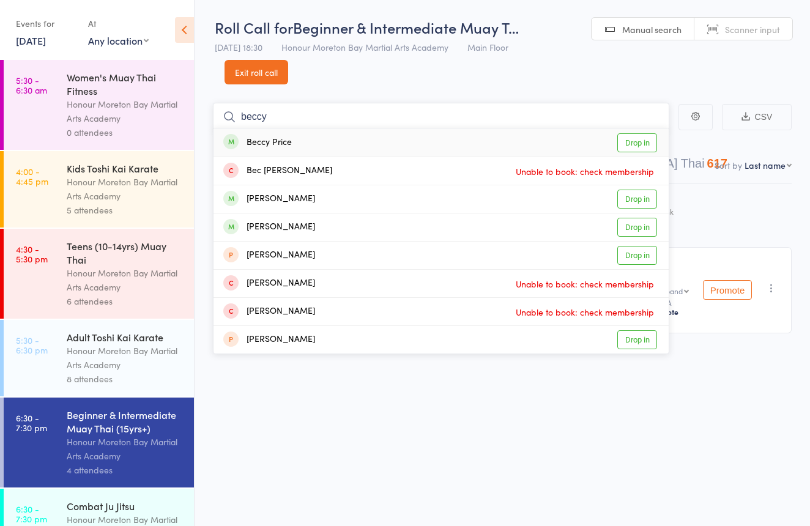
type input "beccy"
click at [299, 143] on div "Beccy Price Drop in" at bounding box center [440, 142] width 455 height 28
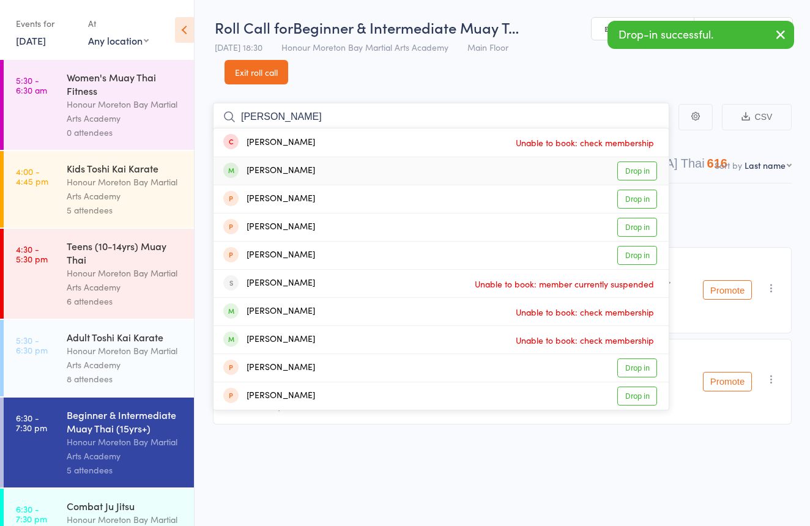
type input "[PERSON_NAME]"
click at [328, 162] on div "[PERSON_NAME] Drop in" at bounding box center [440, 171] width 455 height 28
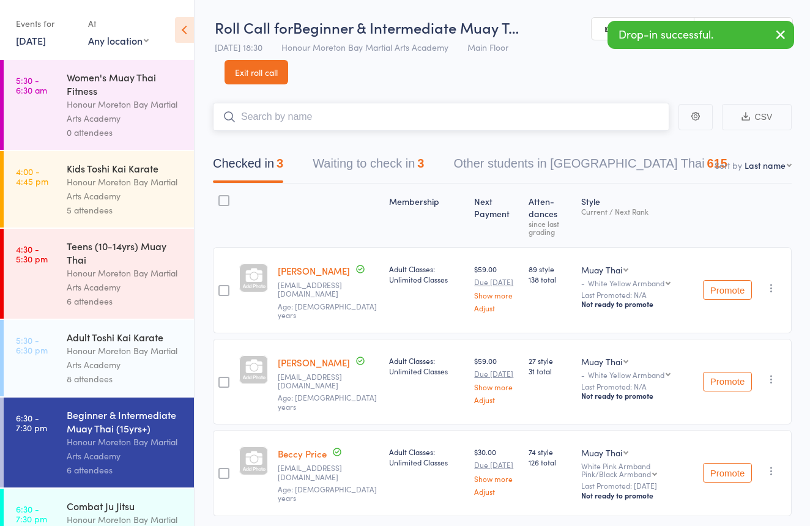
click at [385, 161] on button "Waiting to check in 3" at bounding box center [368, 166] width 111 height 32
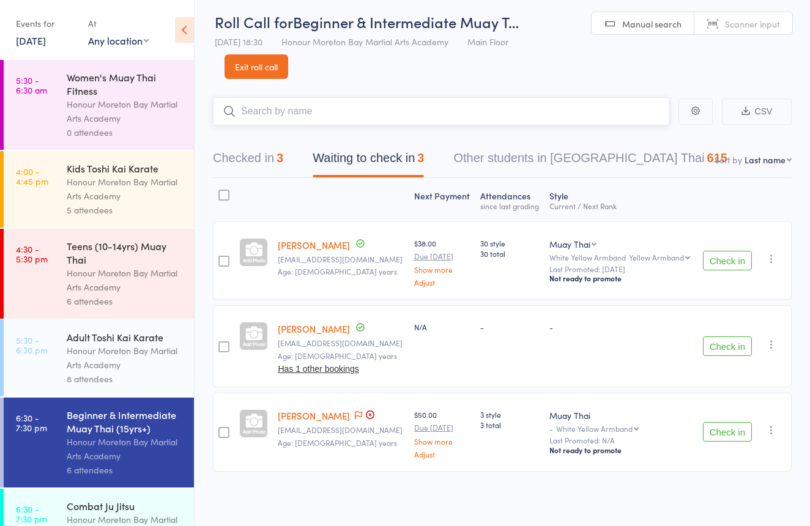
scroll to position [31, 0]
click at [720, 339] on button "Check in" at bounding box center [727, 346] width 49 height 20
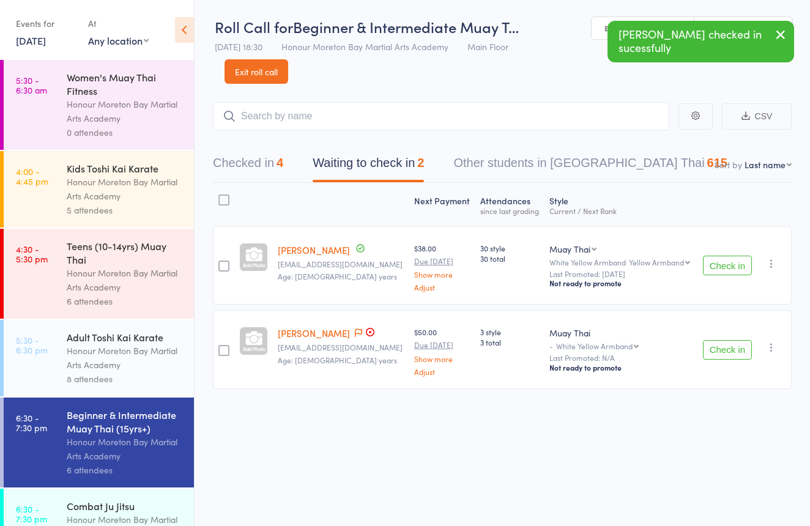
click at [272, 157] on button "Checked in 4" at bounding box center [248, 166] width 70 height 32
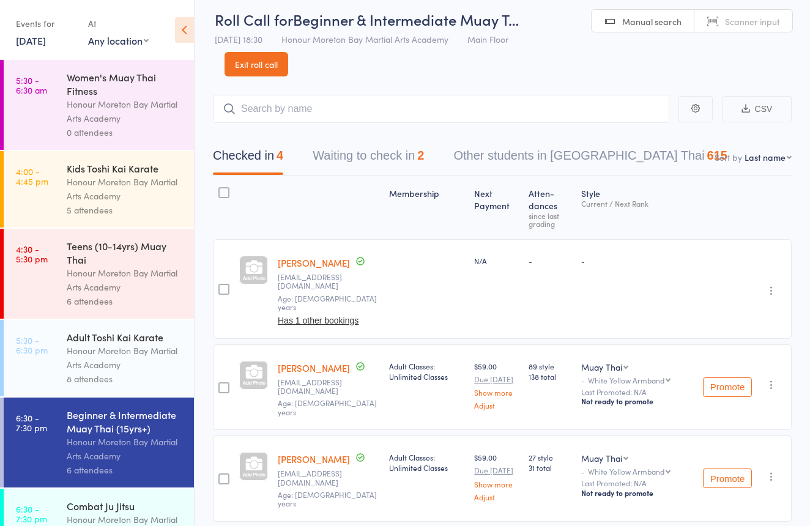
click at [368, 131] on div "Checked in 4 Waiting to check in 2 Other students in [GEOGRAPHIC_DATA] Thai 615" at bounding box center [502, 149] width 579 height 53
click at [371, 150] on button "Waiting to check in 2" at bounding box center [368, 158] width 111 height 32
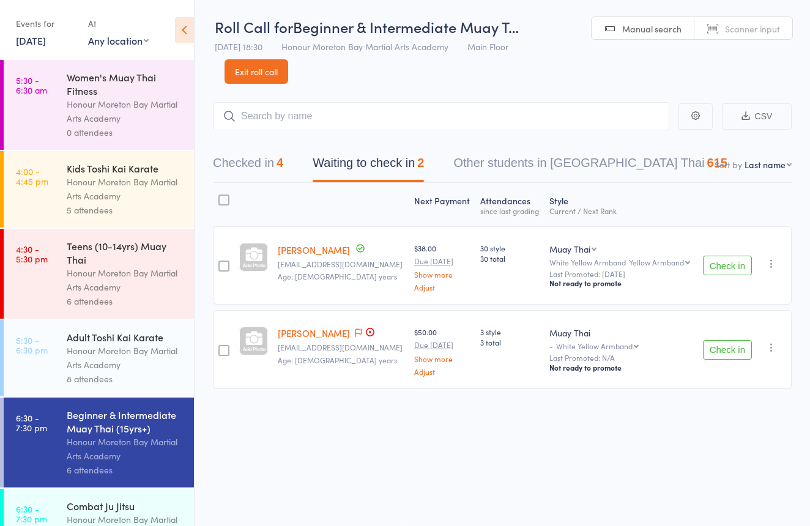
click at [278, 163] on button "Checked in 4" at bounding box center [248, 166] width 70 height 32
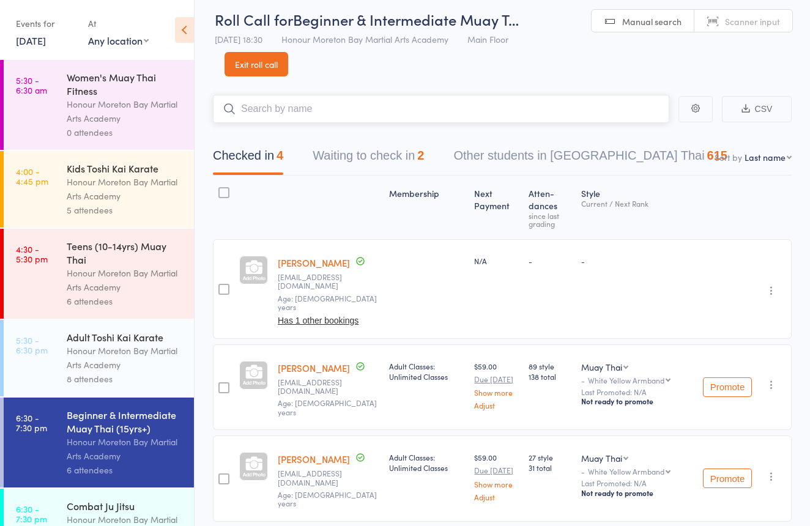
click at [313, 113] on input "search" at bounding box center [441, 109] width 456 height 28
click at [137, 339] on div "Adult Toshi Kai Karate" at bounding box center [125, 336] width 117 height 13
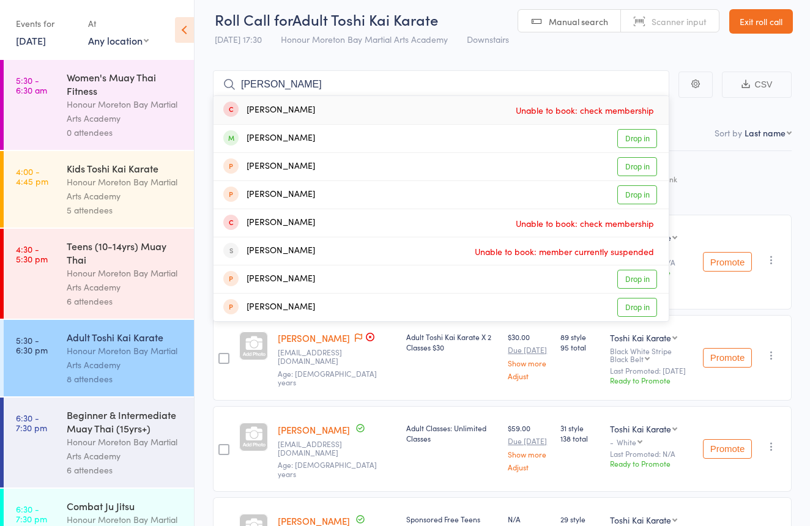
type input "[PERSON_NAME]"
drag, startPoint x: 356, startPoint y: 102, endPoint x: 320, endPoint y: 138, distance: 50.6
click at [320, 138] on div "[PERSON_NAME] Drop in" at bounding box center [440, 139] width 455 height 28
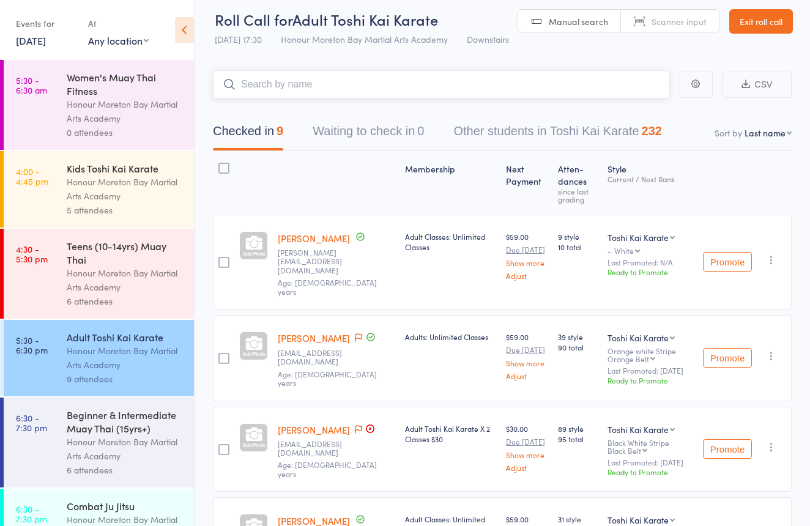
type input "p"
click at [154, 189] on div "Honour Moreton Bay Martial Arts Academy" at bounding box center [125, 189] width 117 height 28
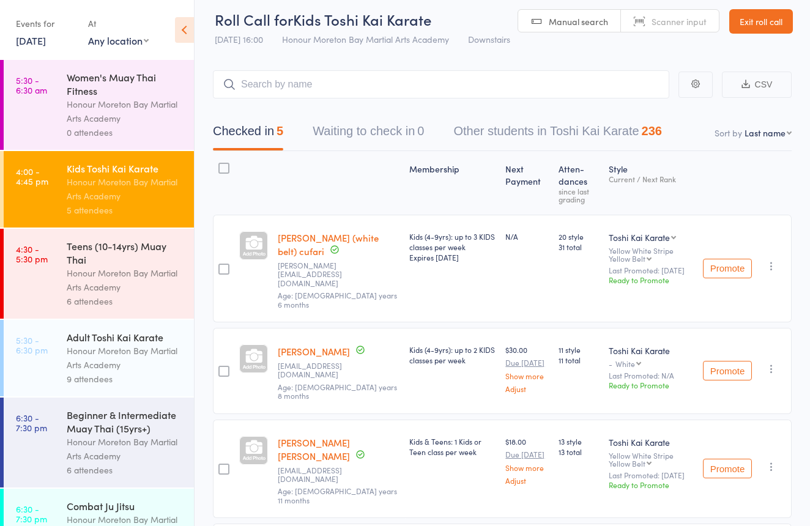
drag, startPoint x: 175, startPoint y: 244, endPoint x: 198, endPoint y: 228, distance: 28.5
click at [175, 244] on div "Teens (10-14yrs) Muay Thai" at bounding box center [125, 252] width 117 height 27
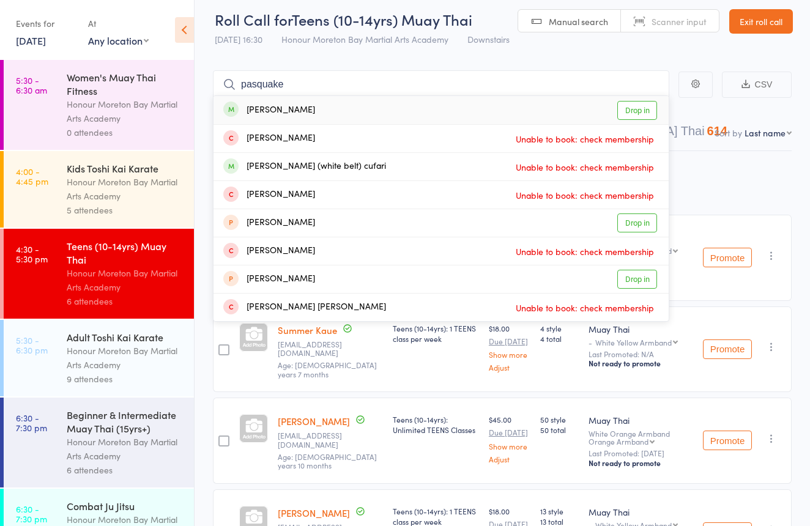
type input "[PERSON_NAME]"
drag, startPoint x: 339, startPoint y: 75, endPoint x: 322, endPoint y: 108, distance: 37.2
click at [322, 108] on div "[PERSON_NAME] Drop in" at bounding box center [440, 110] width 455 height 28
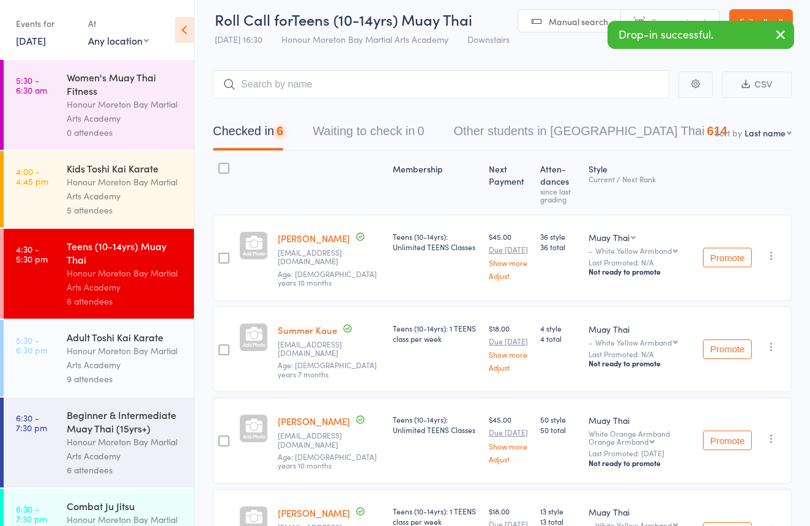
click at [100, 354] on div "Honour Moreton Bay Martial Arts Academy" at bounding box center [125, 358] width 117 height 28
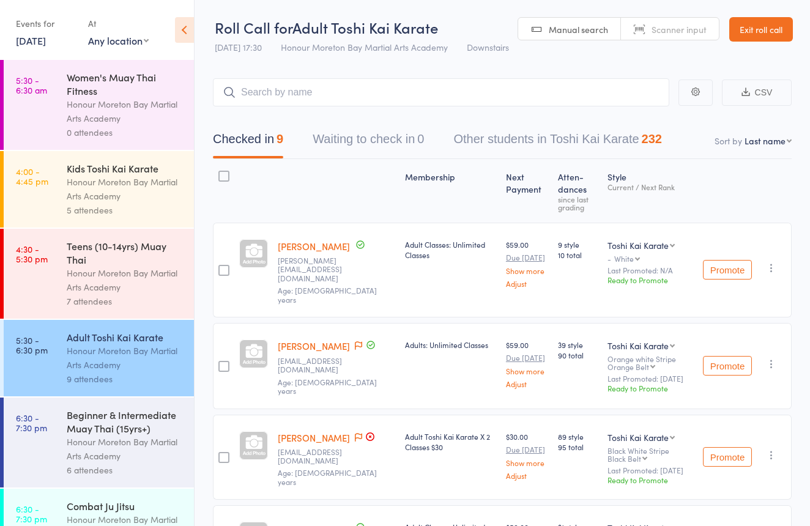
type input "o"
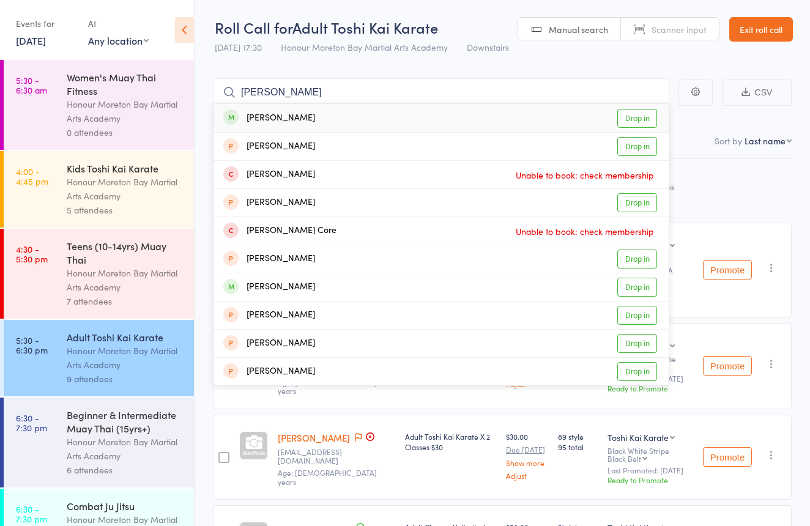
type input "[PERSON_NAME]"
click at [354, 114] on div "[PERSON_NAME] Drop in" at bounding box center [440, 118] width 455 height 28
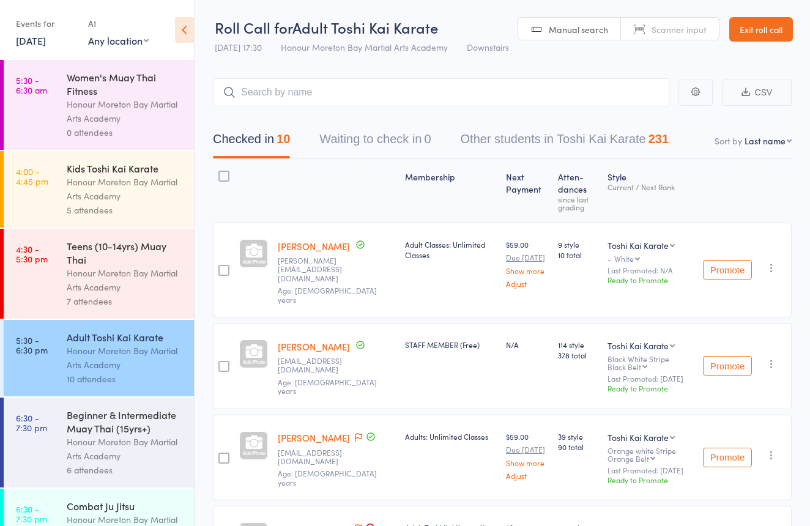
click at [127, 425] on div "Beginner & Intermediate Muay Thai (15yrs+)" at bounding box center [125, 421] width 117 height 27
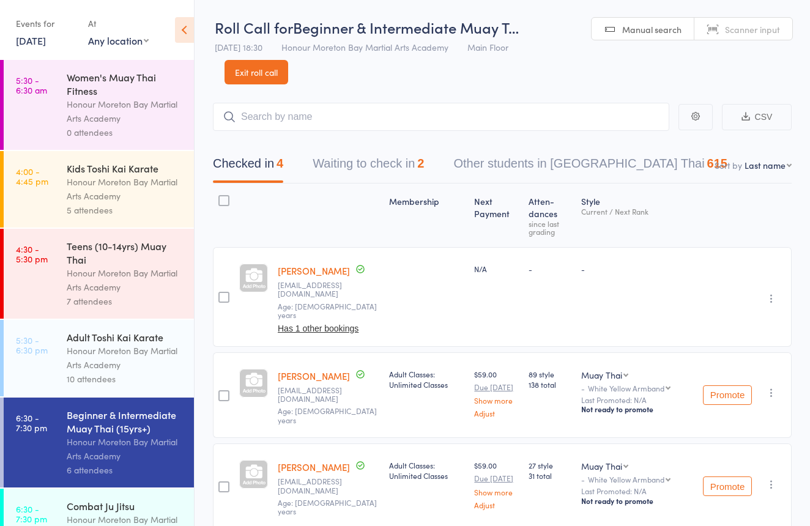
click at [749, 24] on span "Scanner input" at bounding box center [752, 29] width 55 height 12
type input "2597415"
click at [358, 168] on button "Waiting to check in 2" at bounding box center [368, 166] width 111 height 32
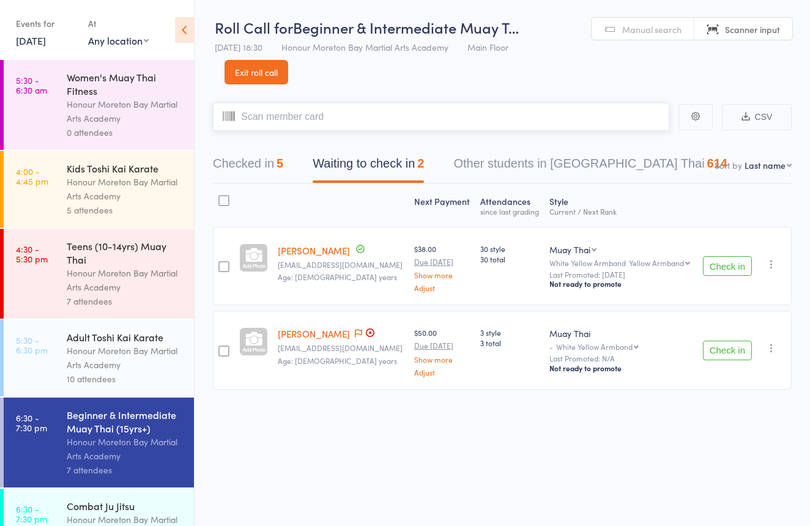
click at [248, 158] on button "Checked in 5" at bounding box center [248, 166] width 70 height 32
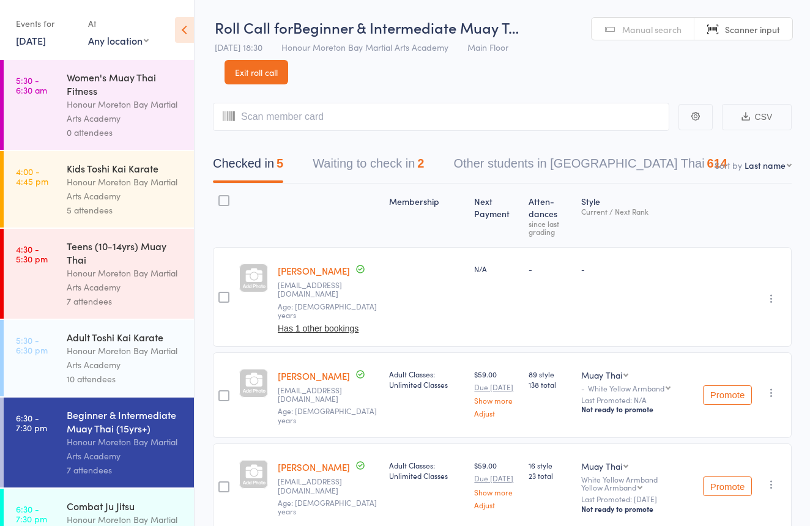
click at [645, 27] on span "Manual search" at bounding box center [651, 29] width 59 height 12
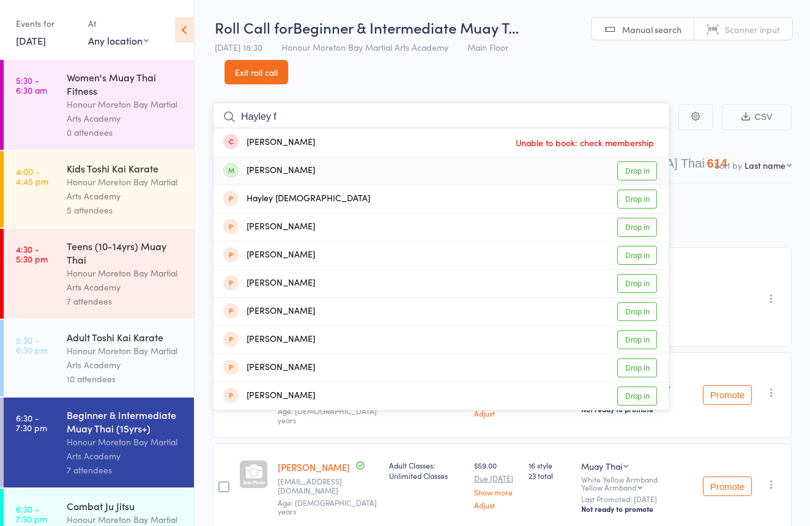
type input "Hayley f"
click at [400, 171] on div "[PERSON_NAME] Drop in" at bounding box center [440, 171] width 455 height 28
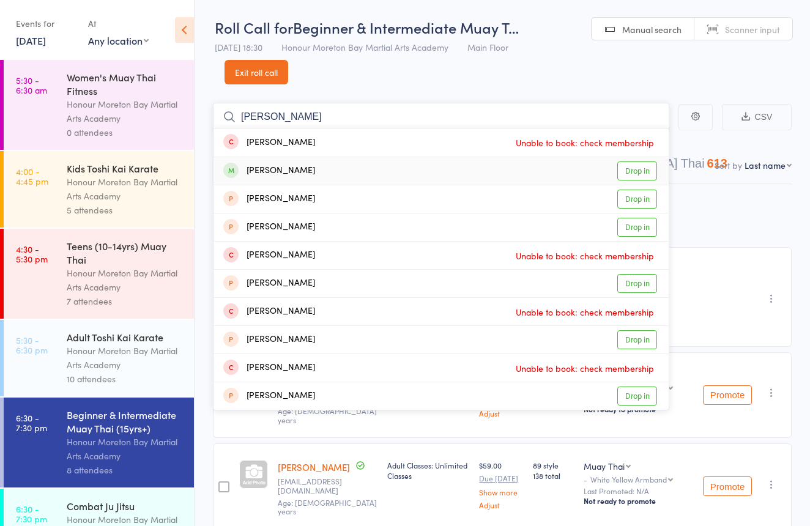
type input "[PERSON_NAME]"
click at [296, 168] on div "[PERSON_NAME]" at bounding box center [269, 171] width 92 height 14
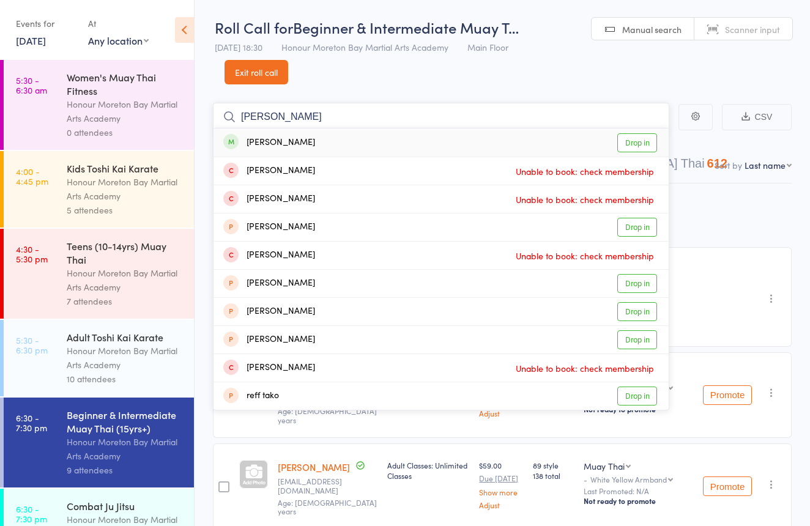
type input "[PERSON_NAME]"
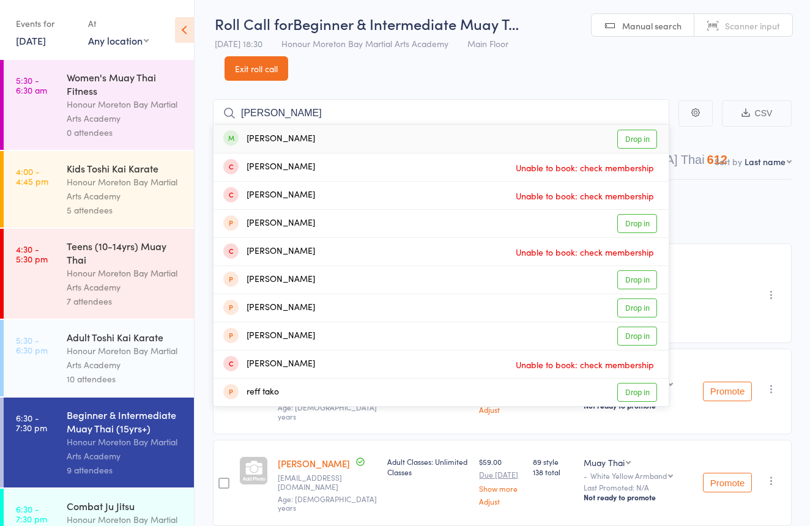
drag, startPoint x: 344, startPoint y: 122, endPoint x: 356, endPoint y: 136, distance: 18.6
click at [356, 136] on div "[PERSON_NAME] Drop in" at bounding box center [440, 139] width 455 height 28
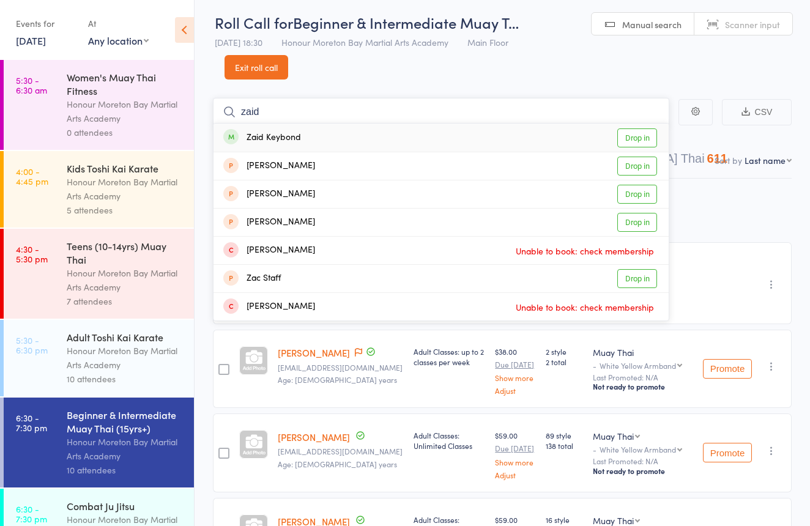
type input "Zaid"
drag, startPoint x: 416, startPoint y: 142, endPoint x: 292, endPoint y: 139, distance: 124.2
click at [293, 140] on div "Zaid Keybond" at bounding box center [262, 138] width 78 height 14
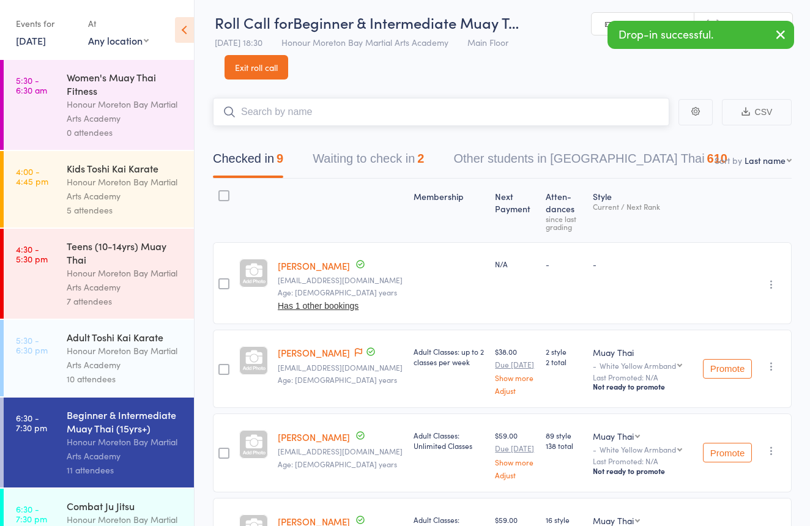
click at [354, 158] on button "Waiting to check in 2" at bounding box center [368, 162] width 111 height 32
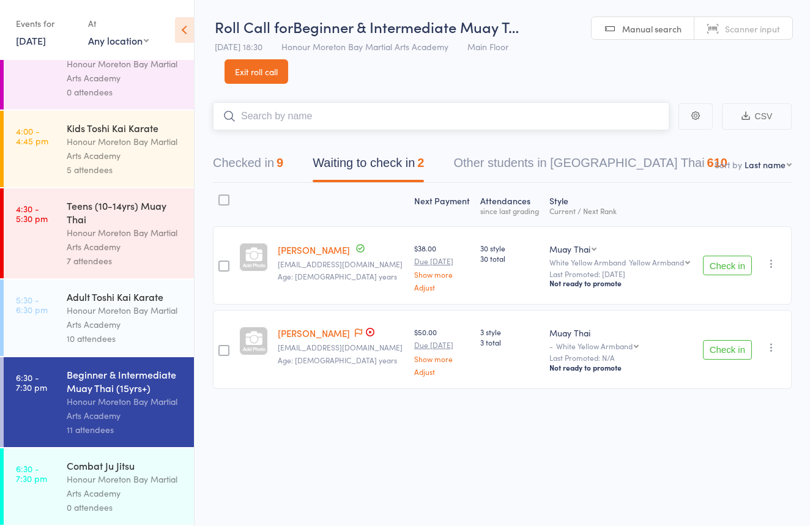
scroll to position [40, 0]
click at [101, 477] on div "Honour Moreton Bay Martial Arts Academy" at bounding box center [125, 486] width 117 height 28
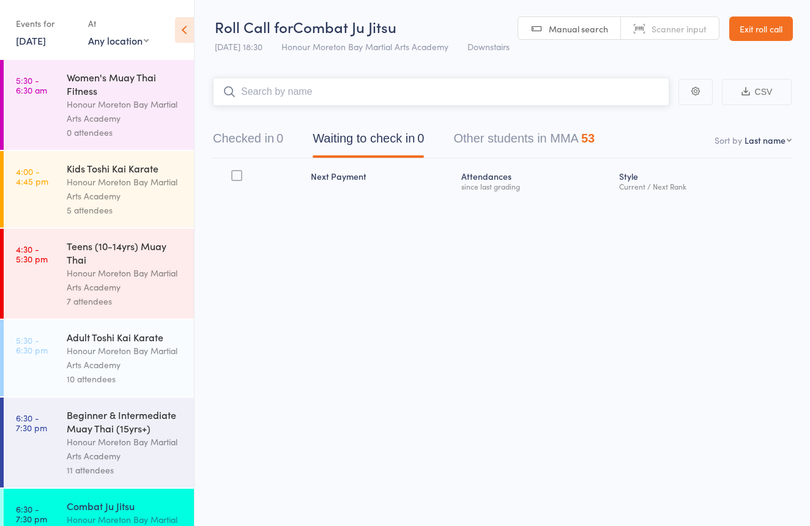
click at [237, 134] on button "Checked in 0" at bounding box center [248, 141] width 70 height 32
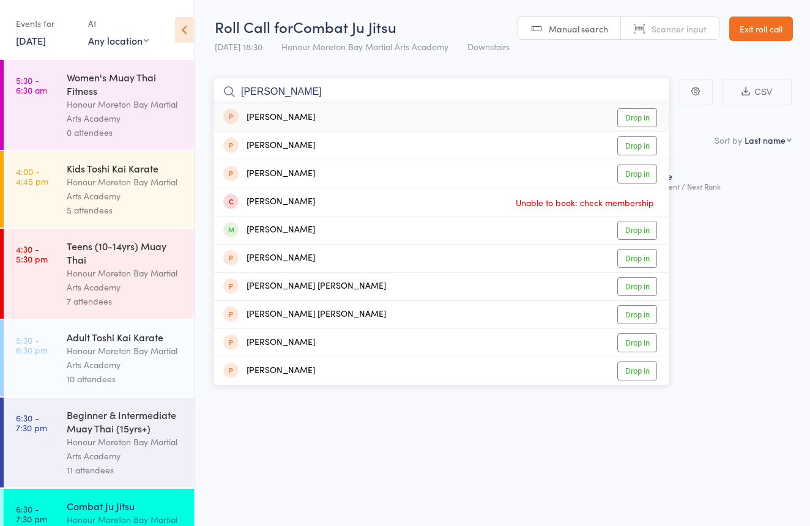
type input "[PERSON_NAME]"
drag, startPoint x: 380, startPoint y: 85, endPoint x: 390, endPoint y: 224, distance: 139.2
click at [396, 226] on div "[PERSON_NAME] Drop in" at bounding box center [440, 231] width 455 height 28
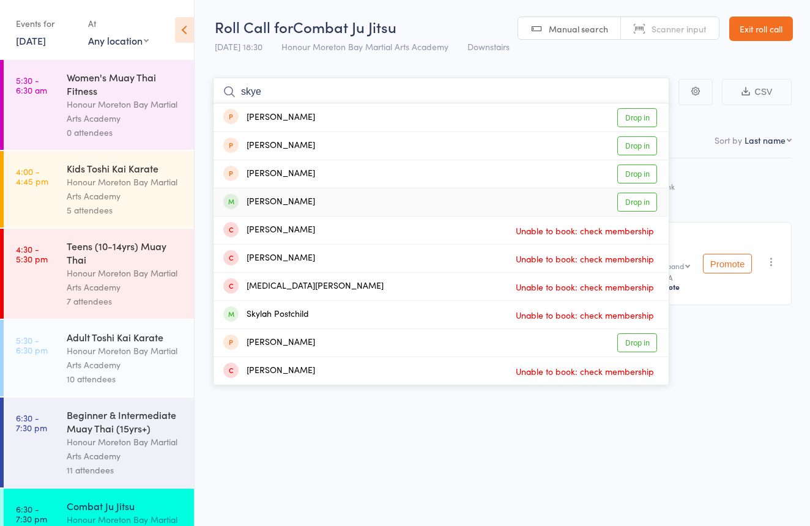
type input "skye"
click at [353, 201] on div "[PERSON_NAME] Drop in" at bounding box center [440, 202] width 455 height 28
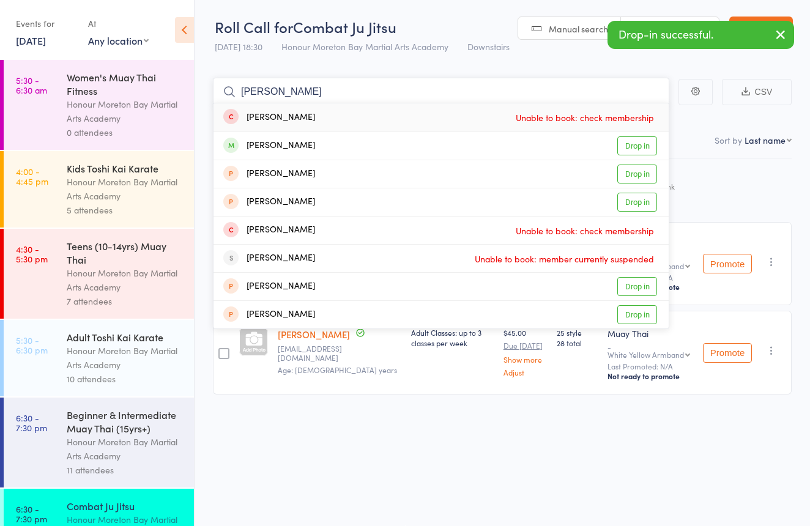
type input "[PERSON_NAME]"
drag, startPoint x: 418, startPoint y: 79, endPoint x: 368, endPoint y: 147, distance: 84.4
click at [368, 147] on div "[PERSON_NAME] Drop in" at bounding box center [440, 146] width 455 height 28
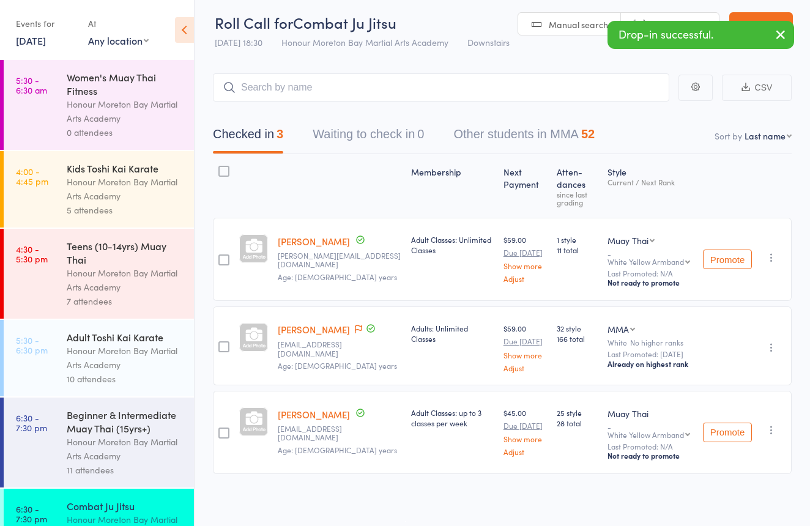
click at [323, 323] on link "[PERSON_NAME]" at bounding box center [314, 329] width 72 height 13
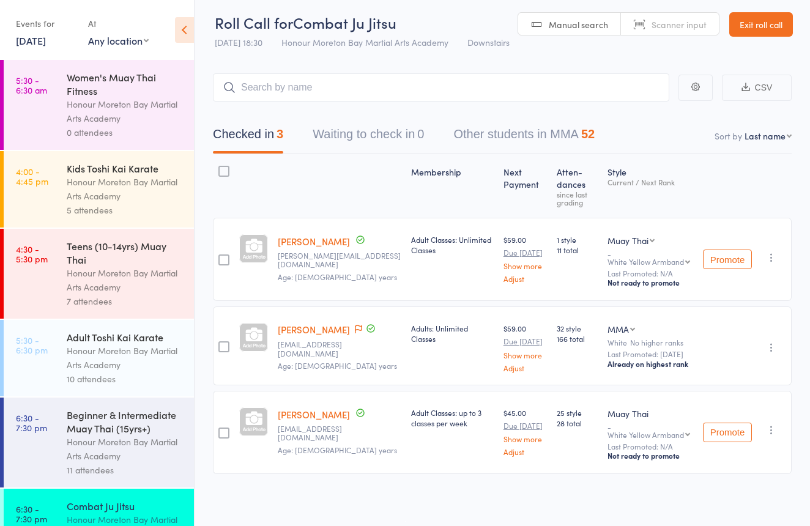
click at [774, 26] on link "Exit roll call" at bounding box center [761, 24] width 64 height 24
